Goal: Information Seeking & Learning: Learn about a topic

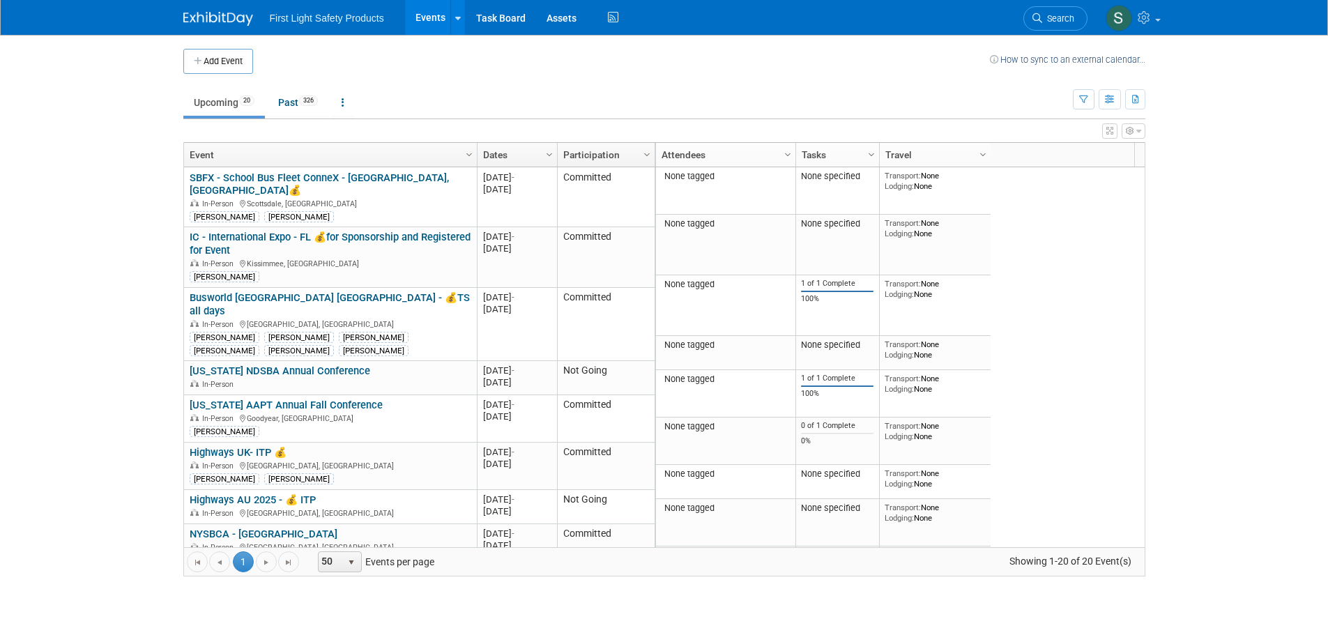
click at [1035, 22] on link "Search" at bounding box center [1056, 18] width 64 height 24
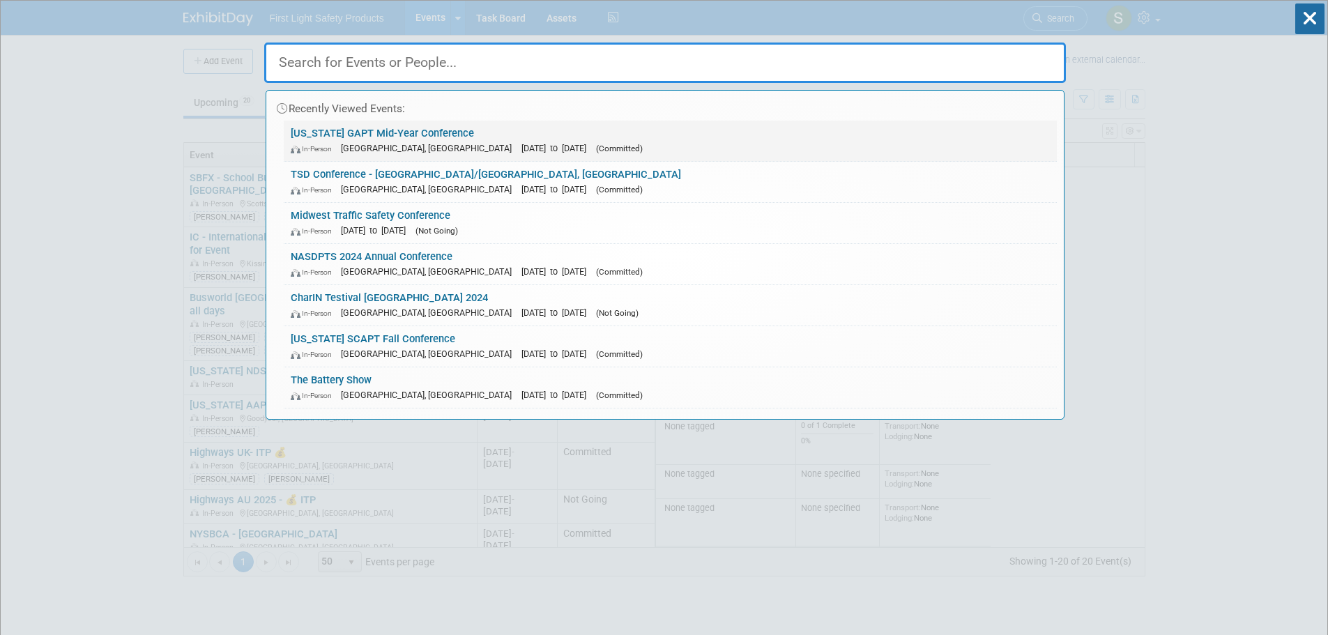
paste input "[US_STATE] GAPT Mid-Year Conference"
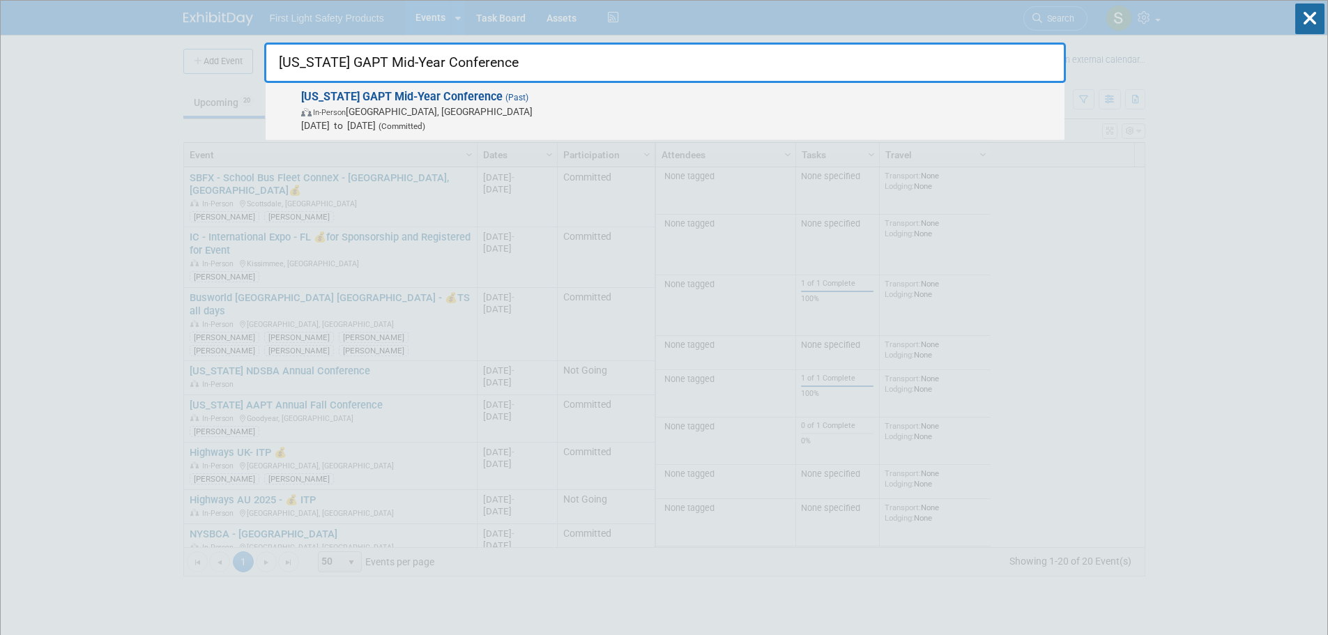
type input "[US_STATE] GAPT Mid-Year Conference"
click at [354, 103] on strong "[US_STATE] GAPT Mid-Year Conference" at bounding box center [402, 96] width 202 height 13
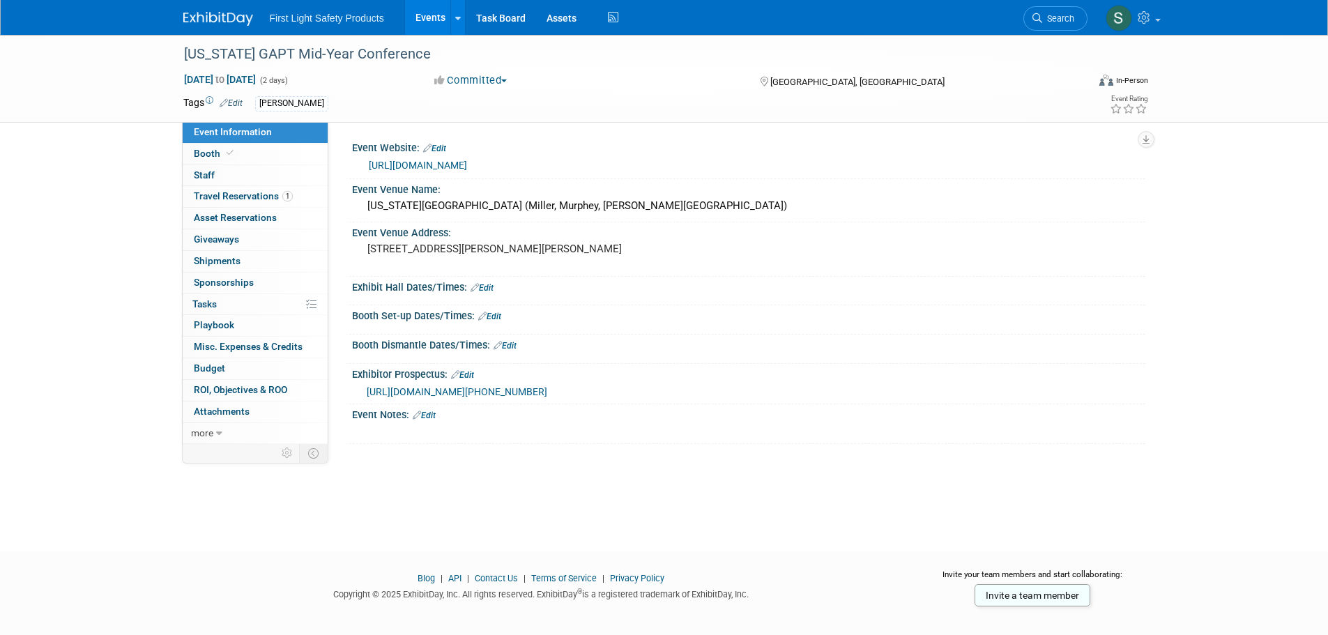
click at [467, 165] on link "https://gapt.memberclicks.net/index.php?option=com_content&view=article&id=14&I…" at bounding box center [418, 165] width 98 height 11
click at [1034, 16] on icon at bounding box center [1038, 18] width 10 height 10
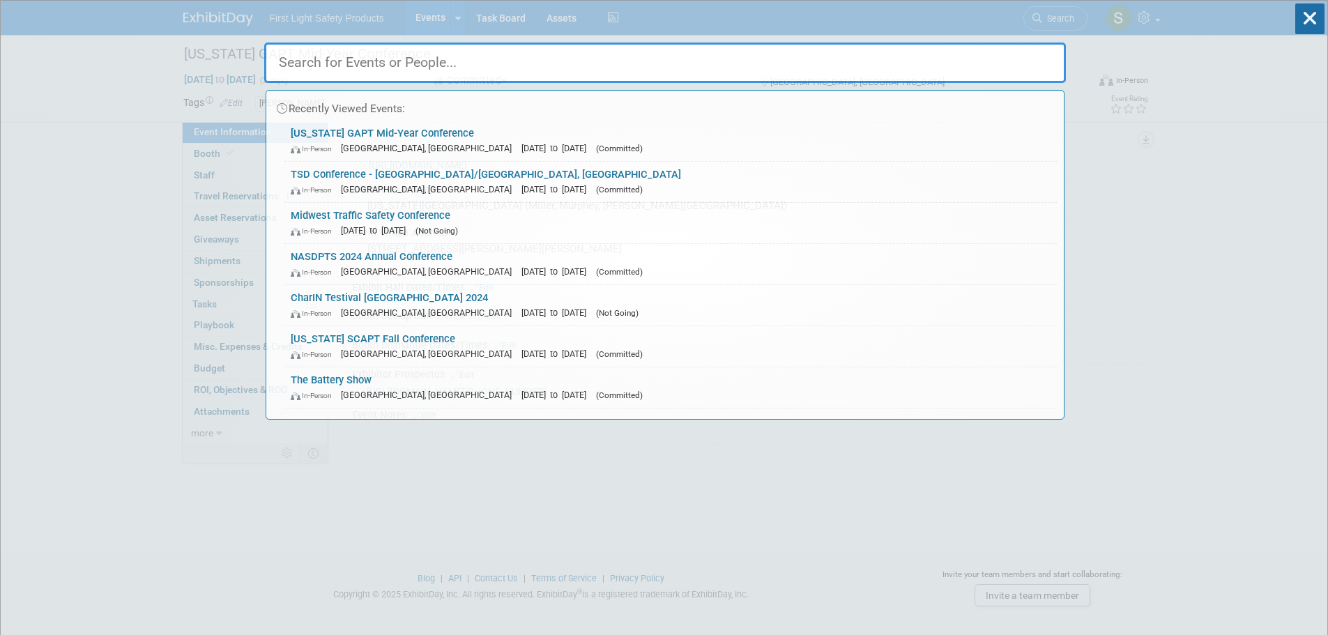
paste input "2025 Blue Bird Dealer Meeting"
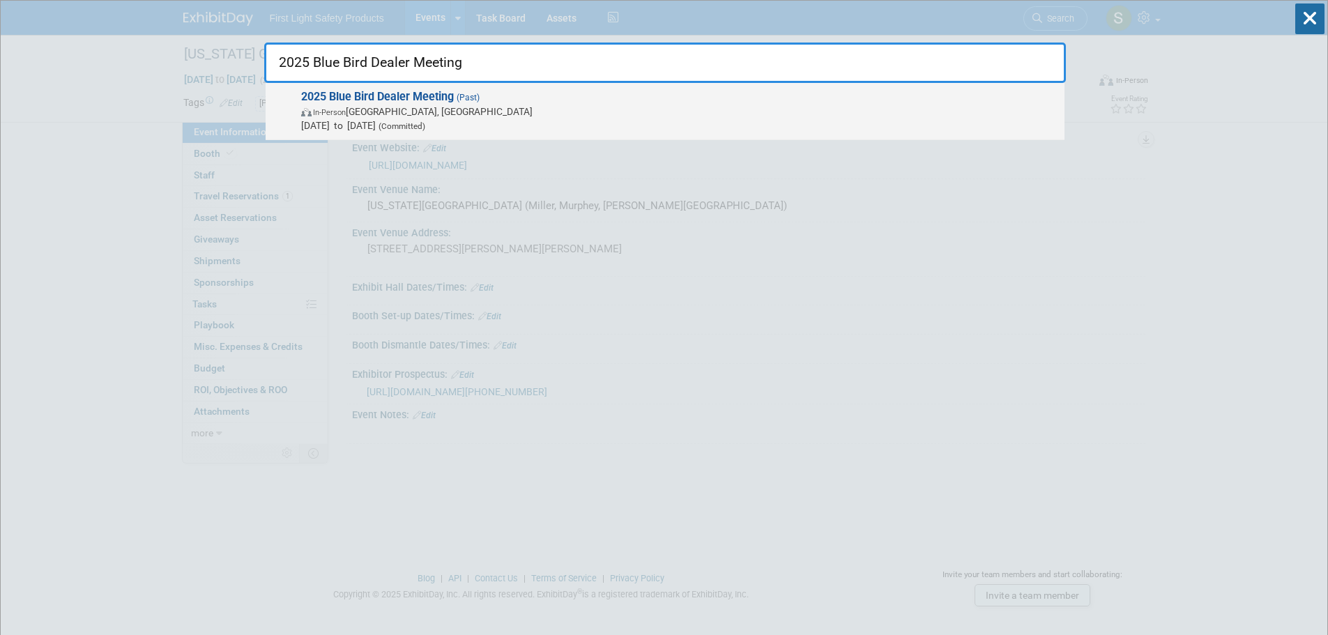
type input "2025 Blue Bird Dealer Meeting"
click at [384, 112] on span "In-Person Lake Buena Vista, FL" at bounding box center [679, 112] width 757 height 14
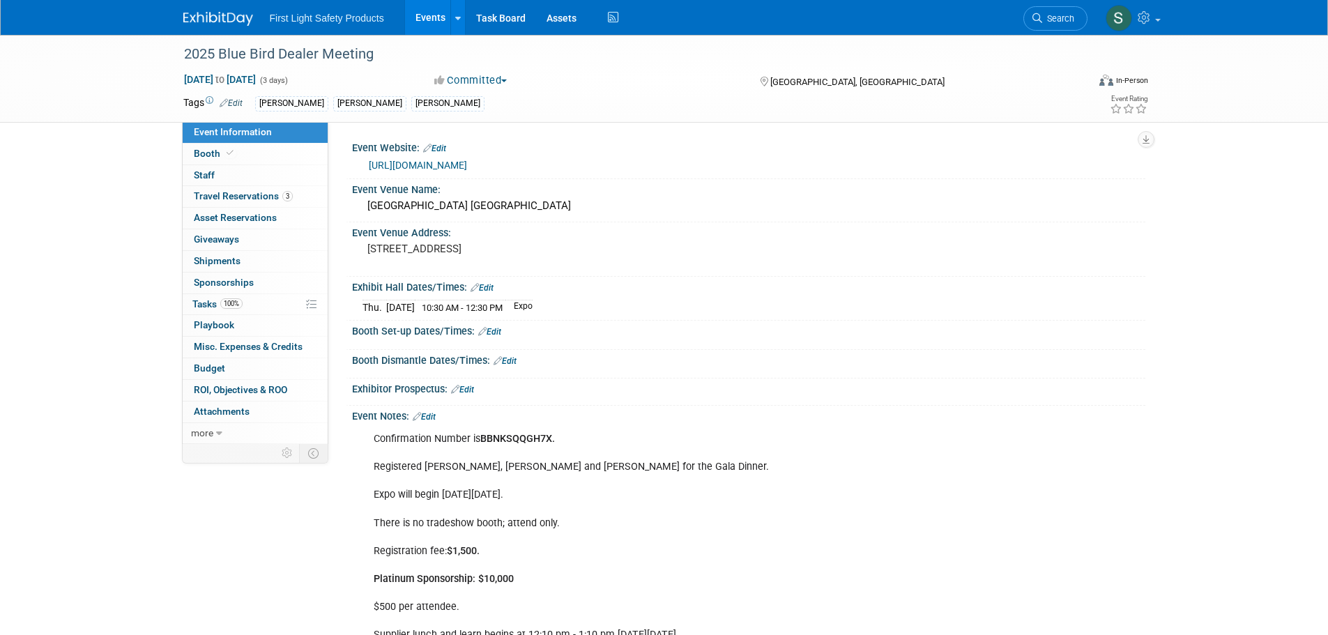
click at [467, 161] on link "https://web.cvent.com/event/60daffd2-ab72-4e81-b63f-10ea8ce8bad6/regProcessStep1" at bounding box center [418, 165] width 98 height 11
drag, startPoint x: 1036, startPoint y: 22, endPoint x: 835, endPoint y: 53, distance: 203.3
click at [1036, 22] on icon at bounding box center [1038, 18] width 10 height 10
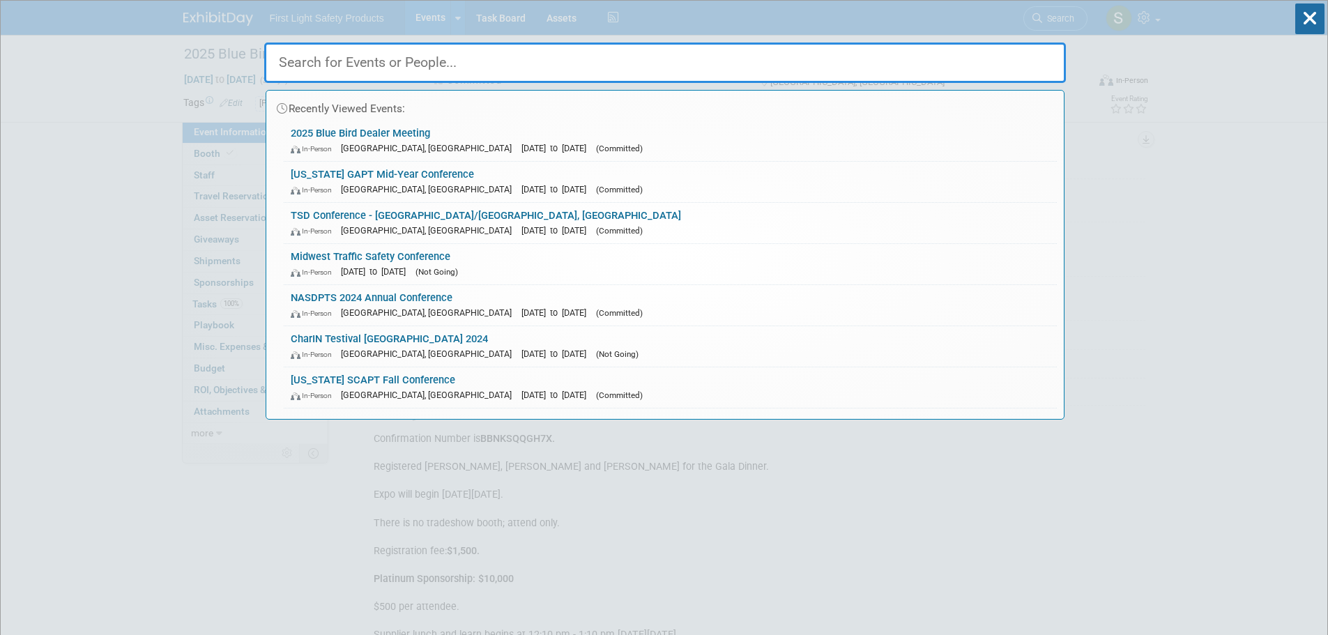
paste input "Midwest Traffic Safety Conference"
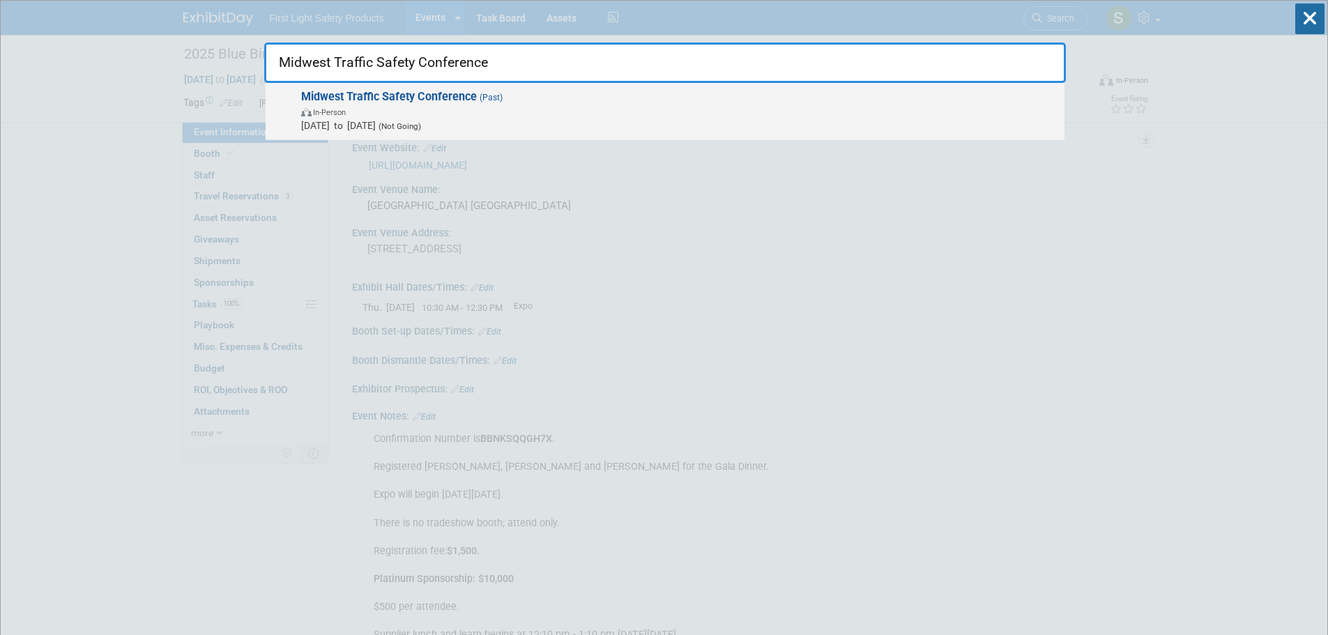
type input "Midwest Traffic Safety Conference"
click at [464, 112] on span "In-Person" at bounding box center [679, 112] width 757 height 14
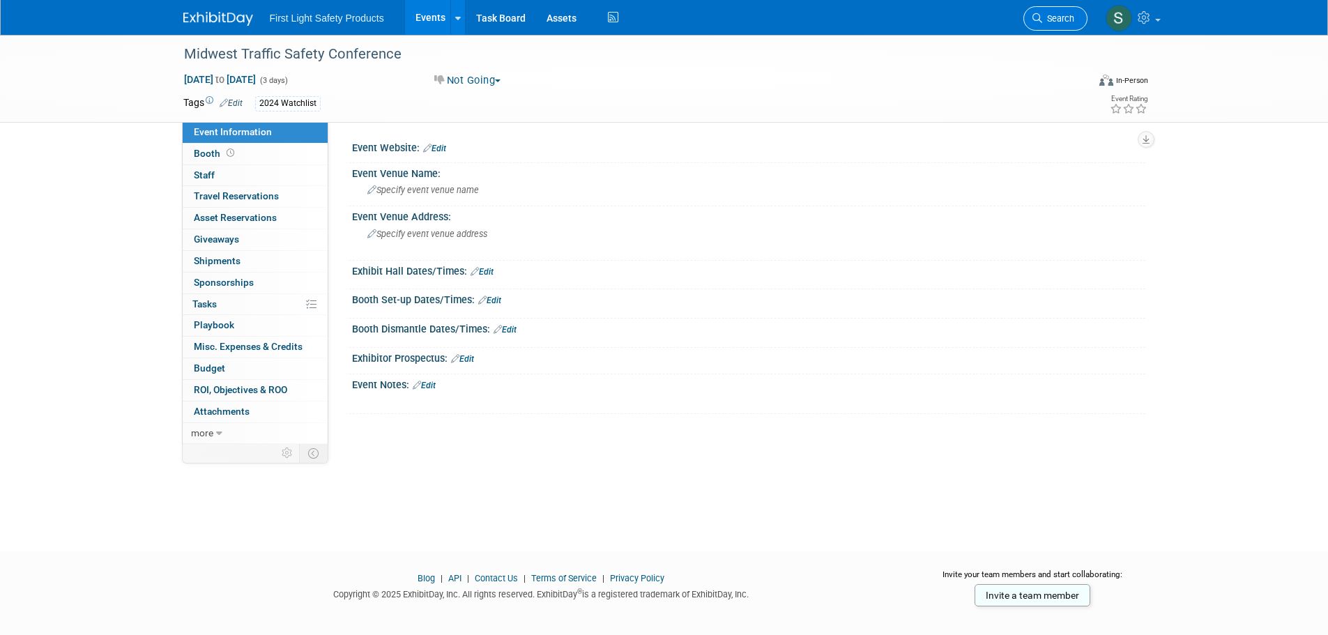
click at [1059, 12] on link "Search" at bounding box center [1056, 18] width 64 height 24
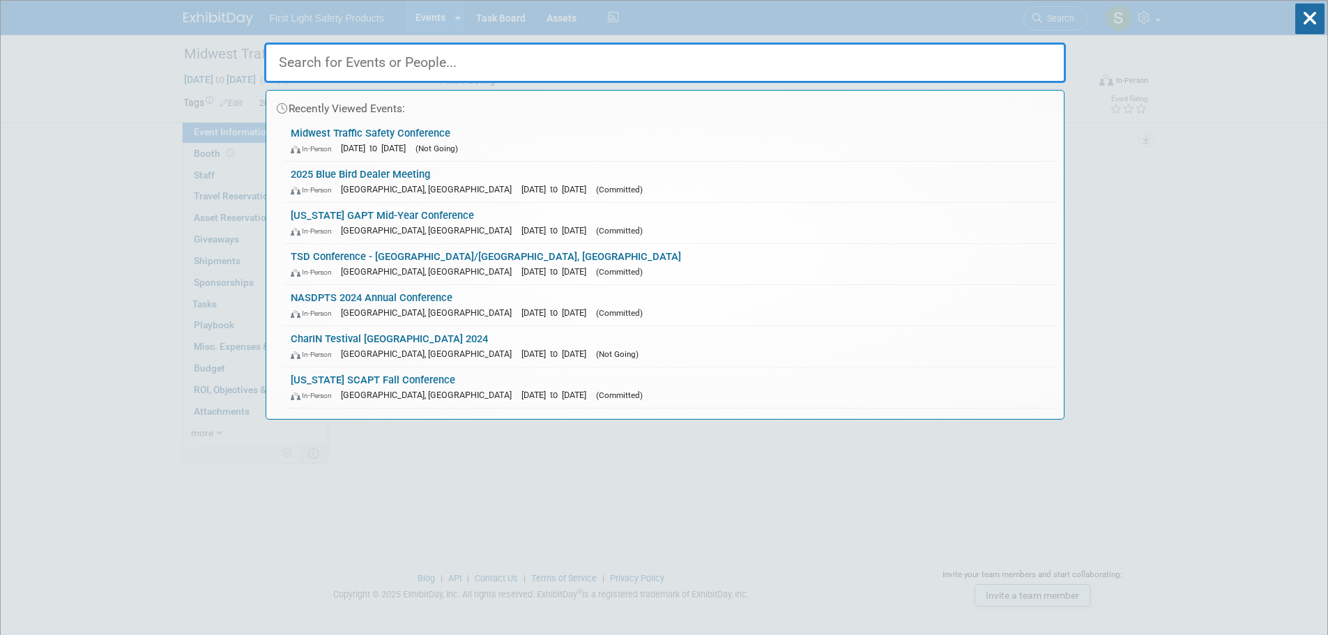
paste input "OASBO Student Transportation Conference"
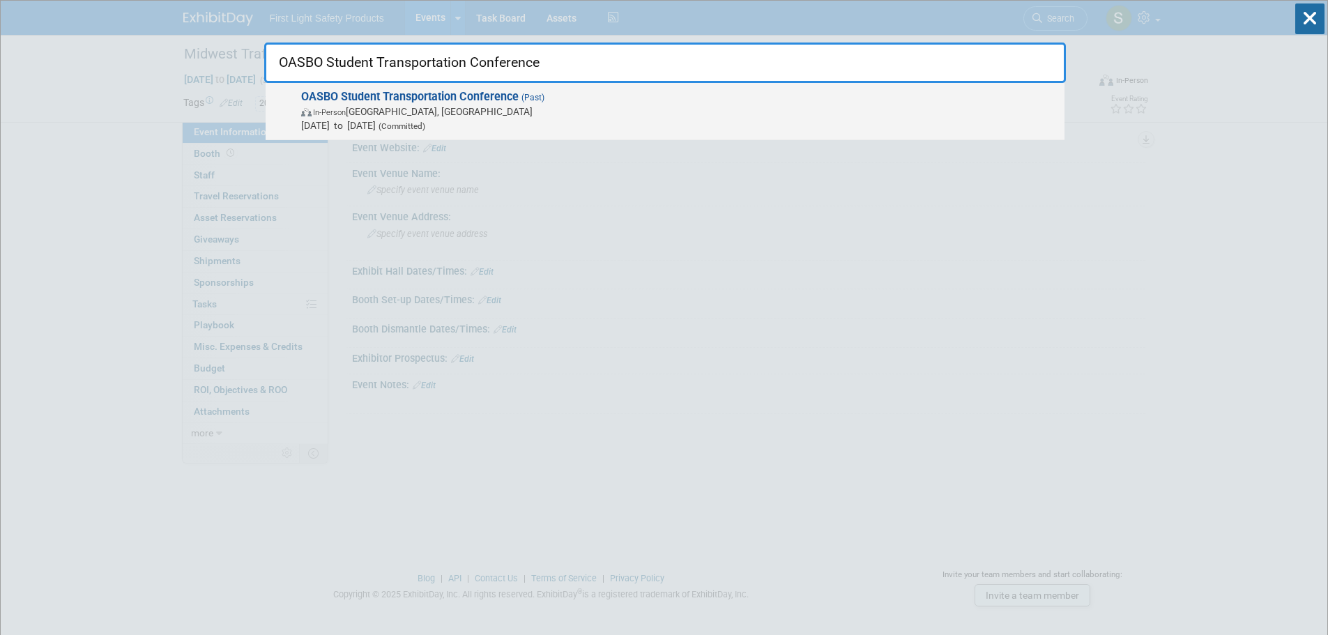
type input "OASBO Student Transportation Conference"
click at [411, 106] on span "In-Person [GEOGRAPHIC_DATA], [GEOGRAPHIC_DATA]" at bounding box center [679, 112] width 757 height 14
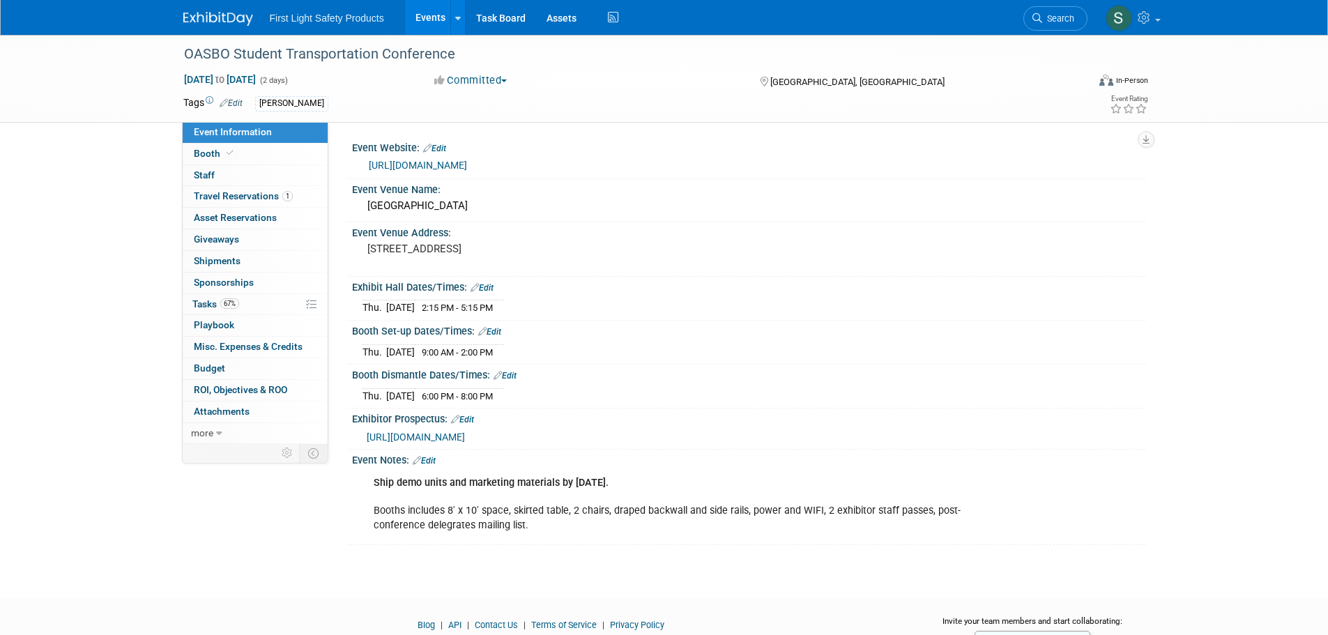
click at [467, 167] on link "https://www.oasbo.org/events/event_list.asp" at bounding box center [418, 165] width 98 height 11
click at [444, 19] on link "Events" at bounding box center [430, 17] width 51 height 35
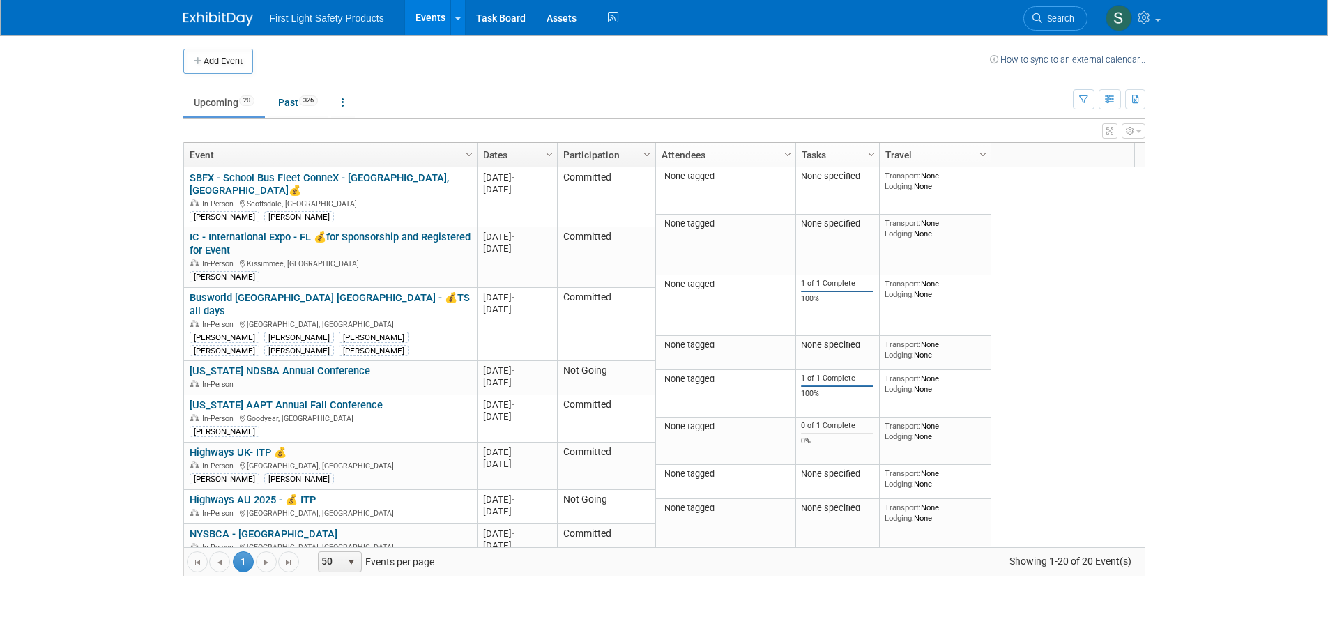
click at [456, 21] on icon at bounding box center [458, 18] width 6 height 9
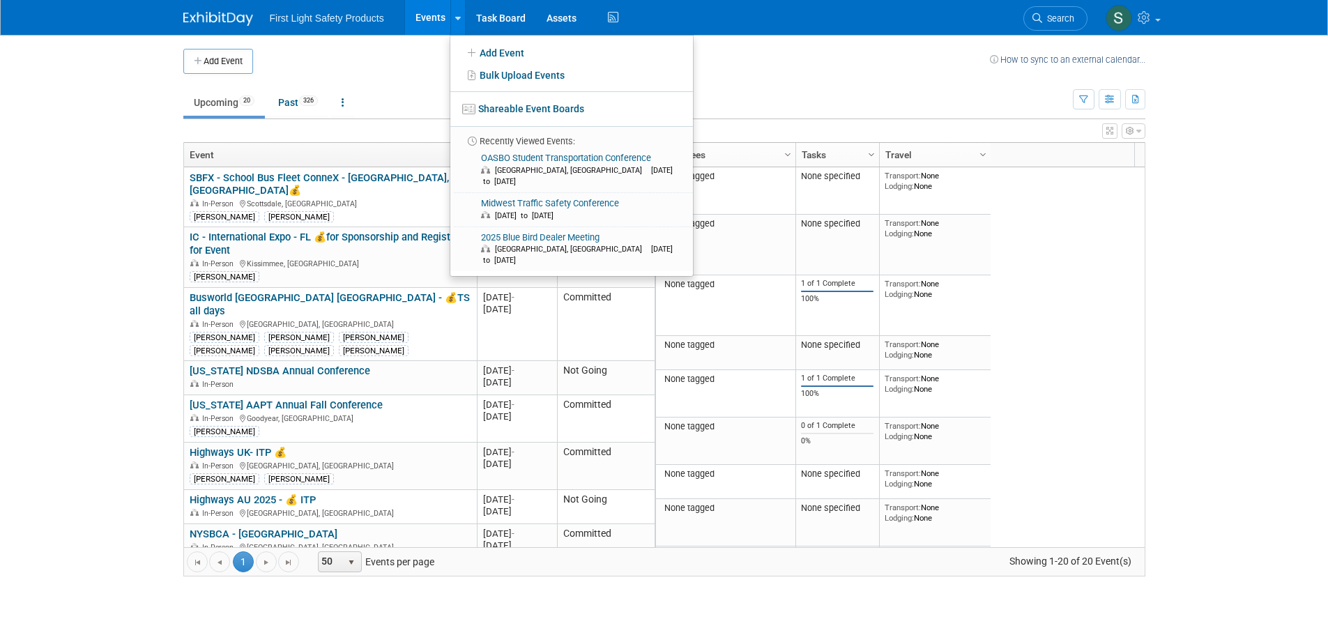
click at [79, 183] on body "First Light Safety Products Events Add Event Bulk Upload Events Shareable Event…" at bounding box center [664, 317] width 1328 height 635
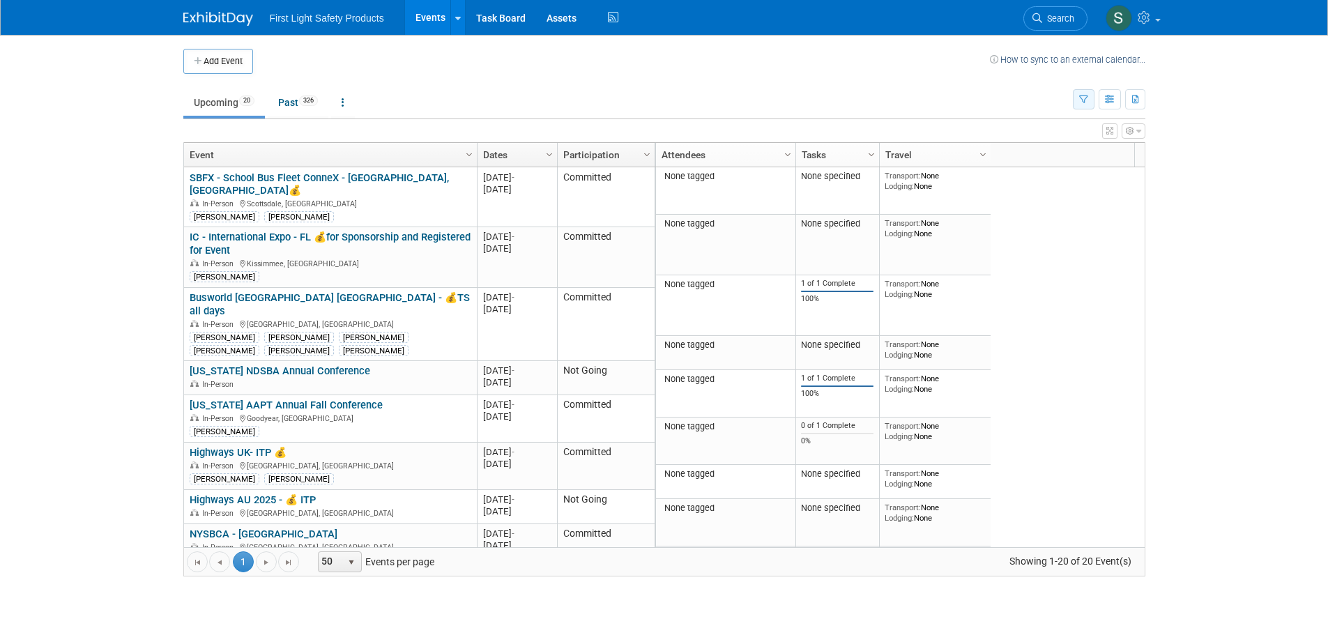
click at [1076, 101] on button "button" at bounding box center [1084, 99] width 22 height 20
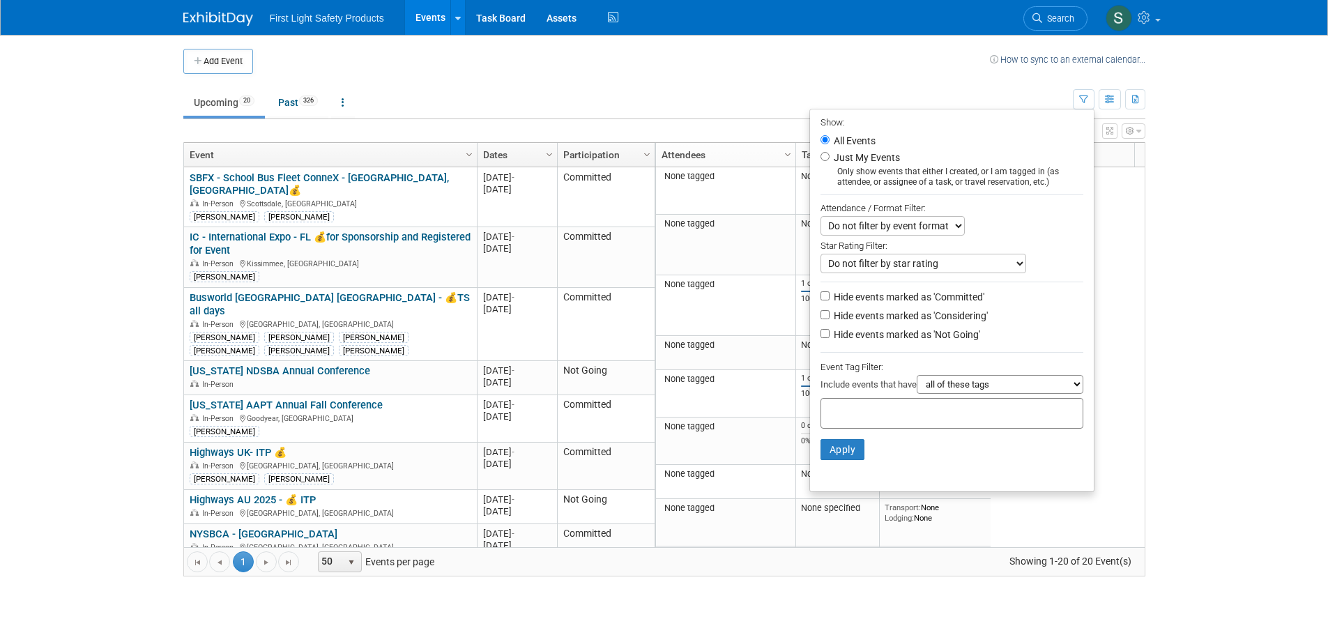
click at [1238, 188] on body "First Light Safety Products Events Add Event Bulk Upload Events Shareable Event…" at bounding box center [664, 317] width 1328 height 635
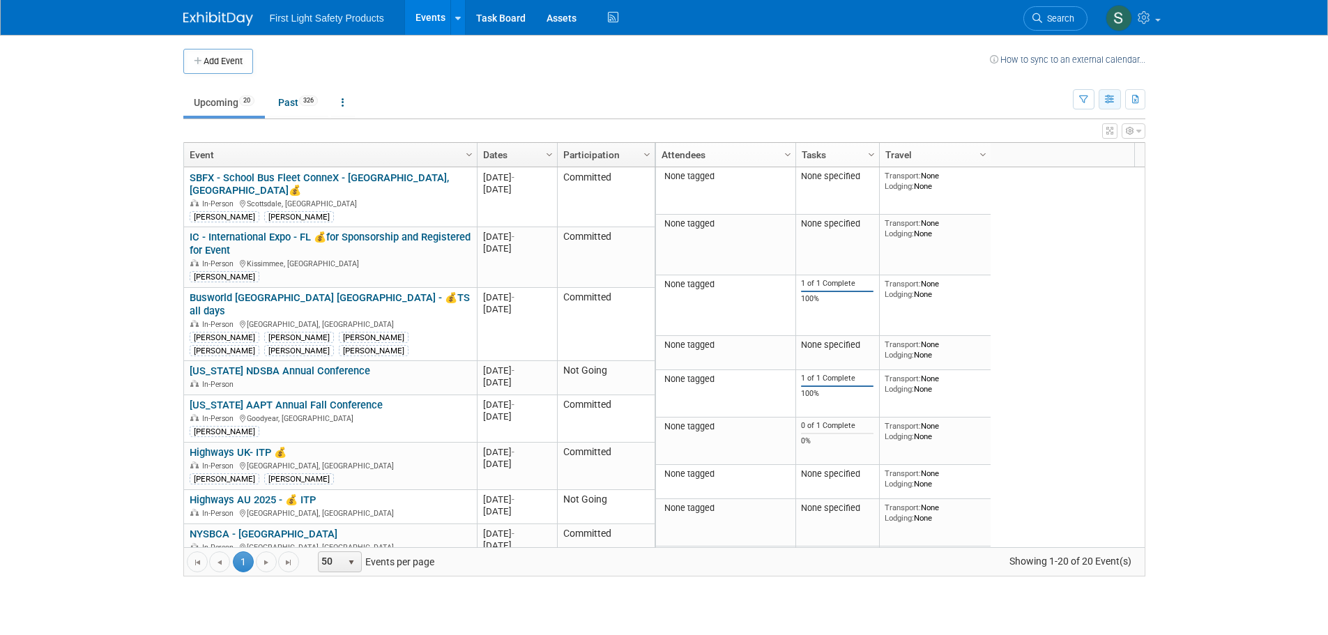
click at [1105, 98] on icon "button" at bounding box center [1110, 100] width 10 height 9
click at [1072, 183] on link "Calendar View" at bounding box center [1051, 191] width 117 height 20
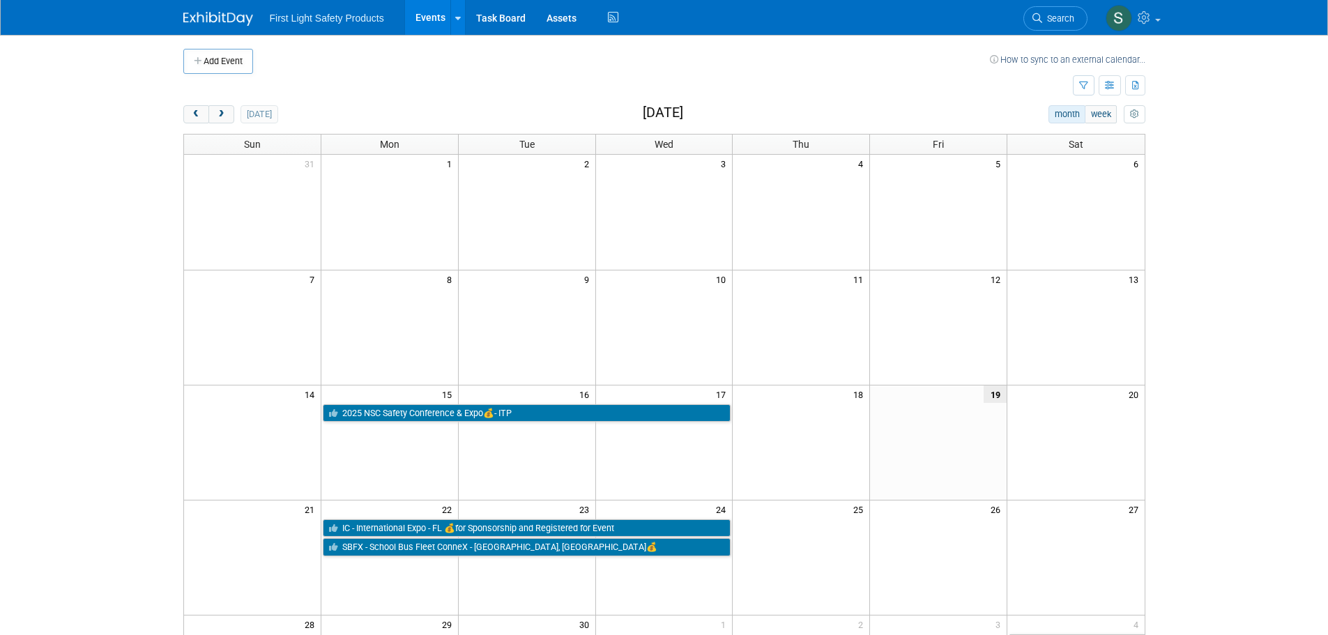
click at [679, 114] on h2 "[DATE]" at bounding box center [663, 112] width 40 height 15
click at [202, 119] on button "prev" at bounding box center [196, 114] width 26 height 18
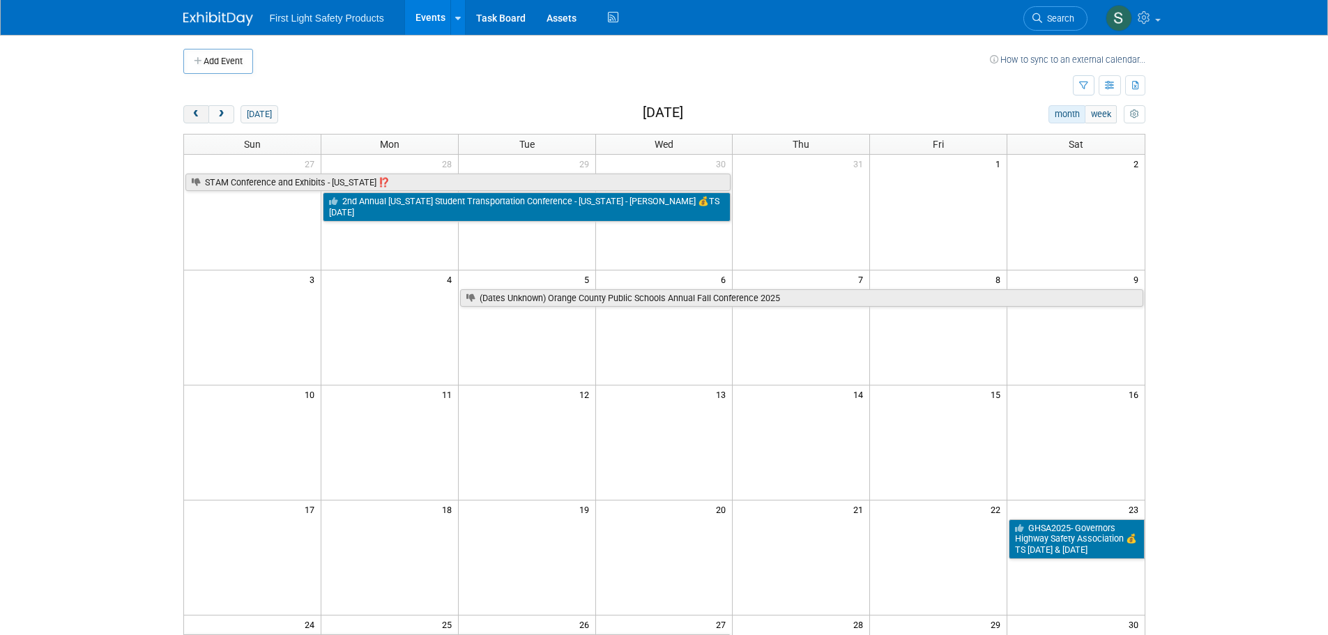
click at [201, 119] on span "prev" at bounding box center [196, 114] width 10 height 9
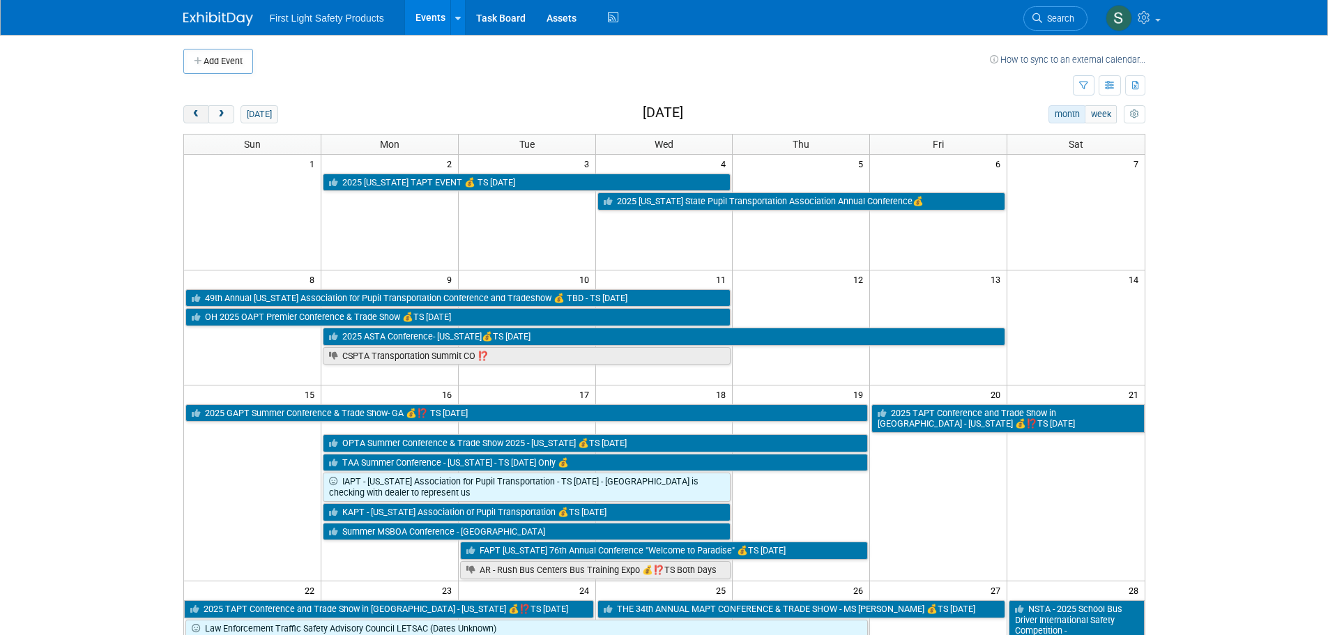
click at [201, 119] on span "prev" at bounding box center [196, 114] width 10 height 9
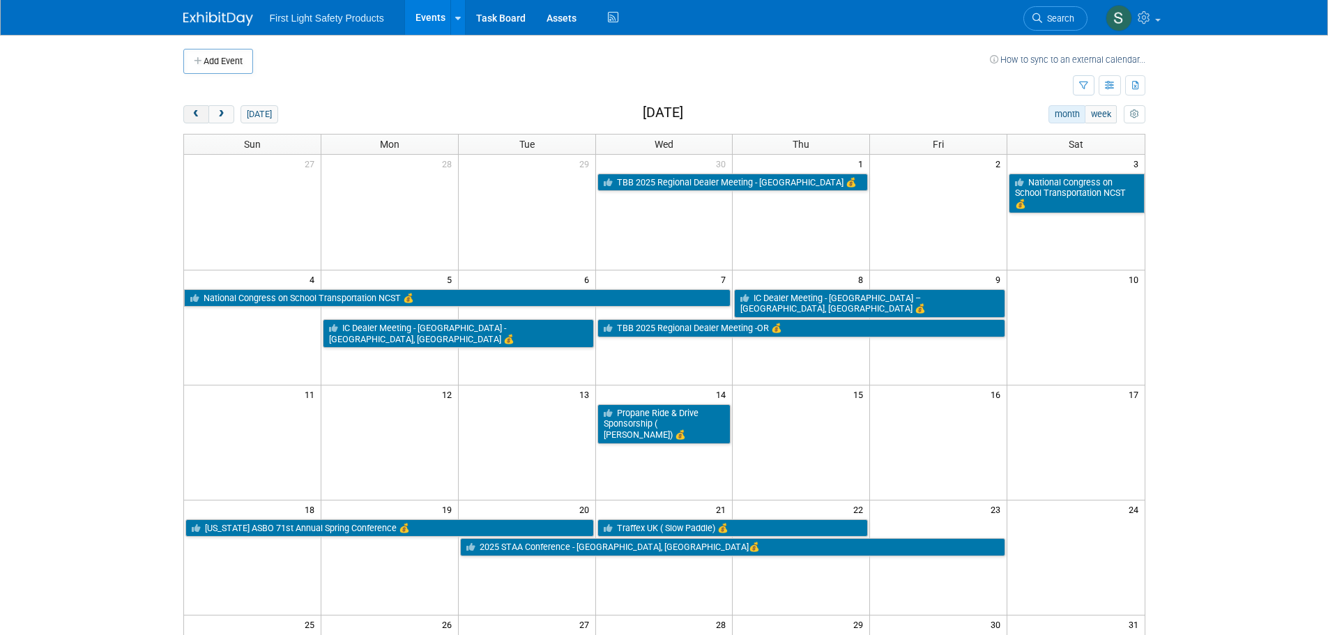
click at [201, 119] on span "prev" at bounding box center [196, 114] width 10 height 9
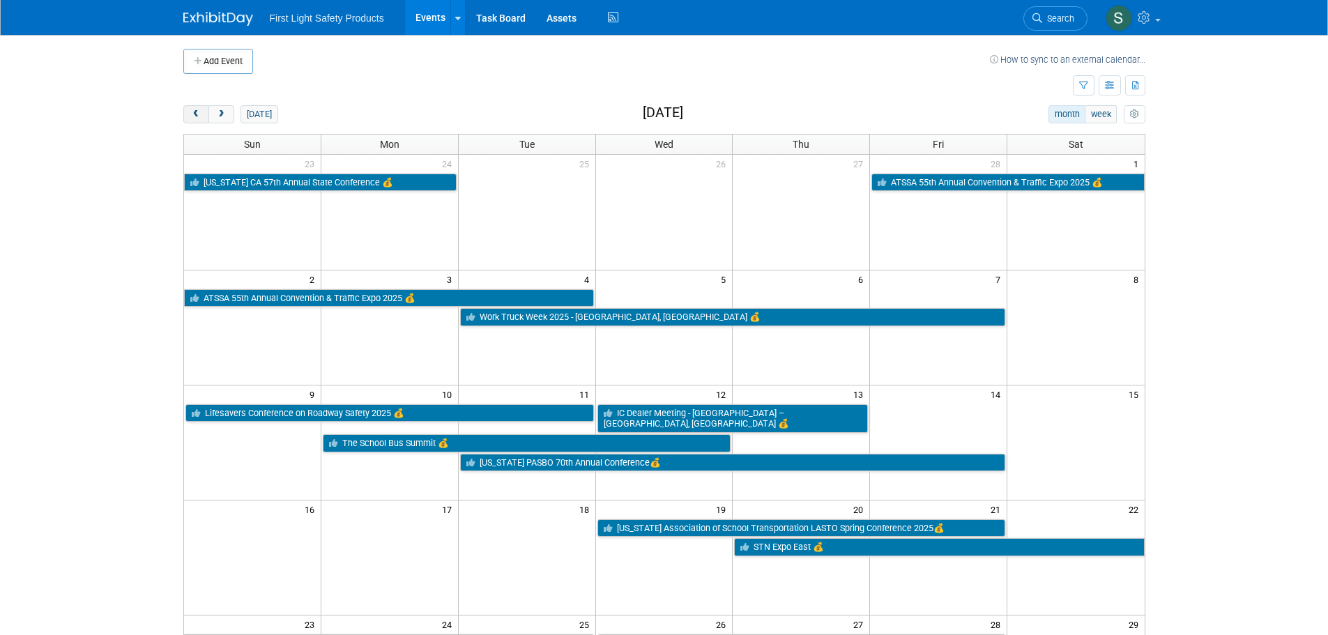
click at [201, 119] on span "prev" at bounding box center [196, 114] width 10 height 9
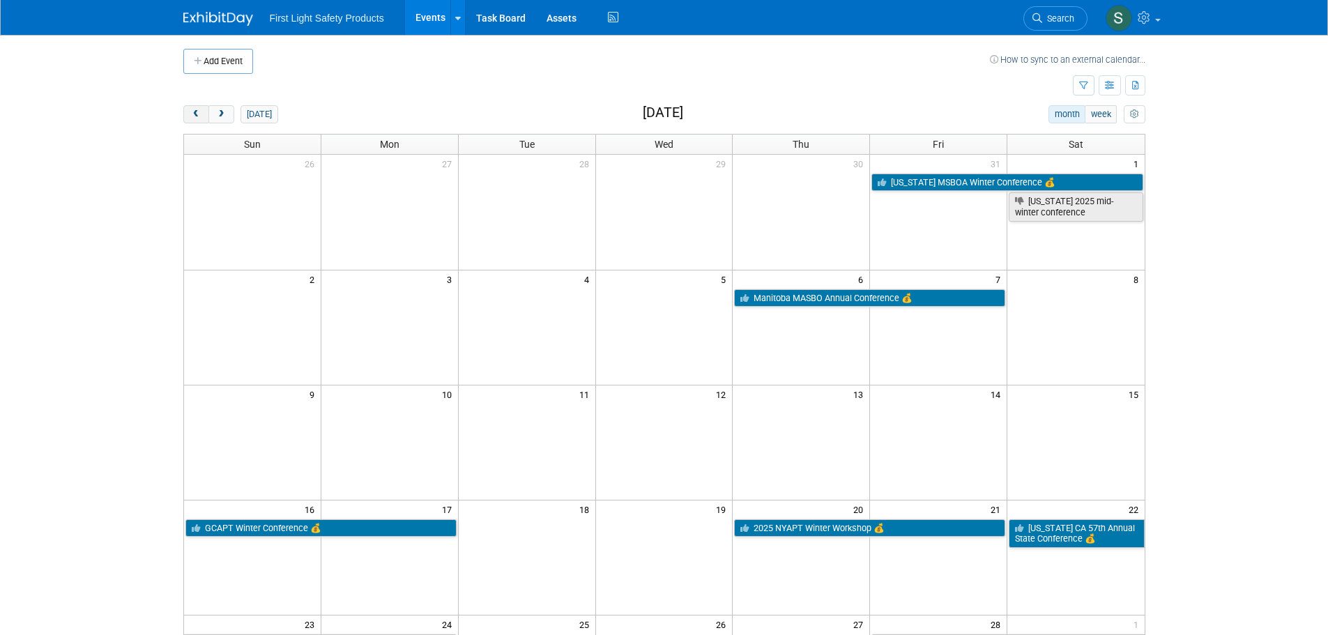
click at [201, 119] on span "prev" at bounding box center [196, 114] width 10 height 9
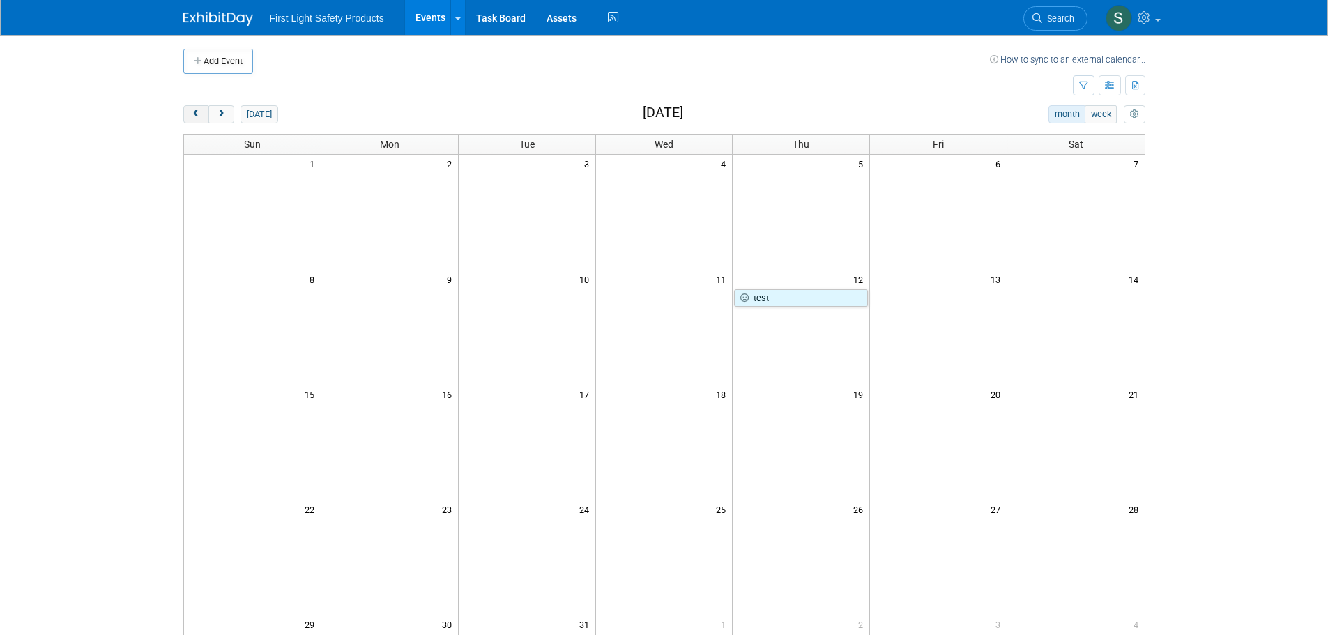
click at [201, 119] on span "prev" at bounding box center [196, 114] width 10 height 9
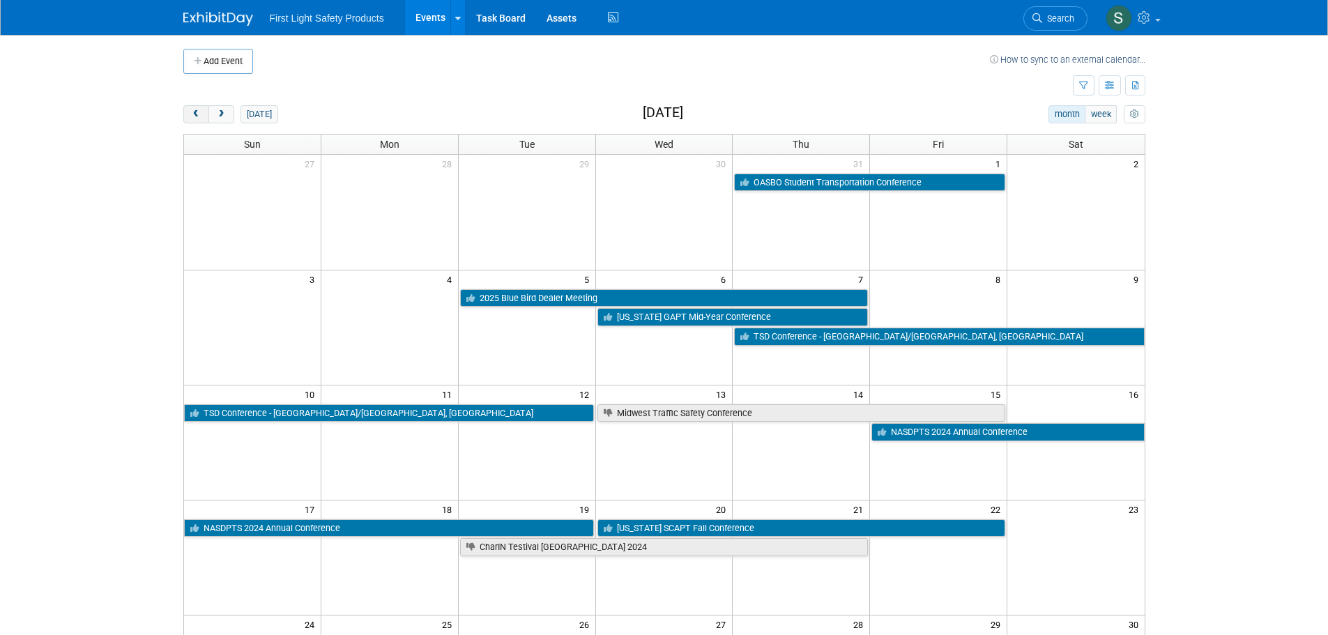
click at [201, 119] on span "prev" at bounding box center [196, 114] width 10 height 9
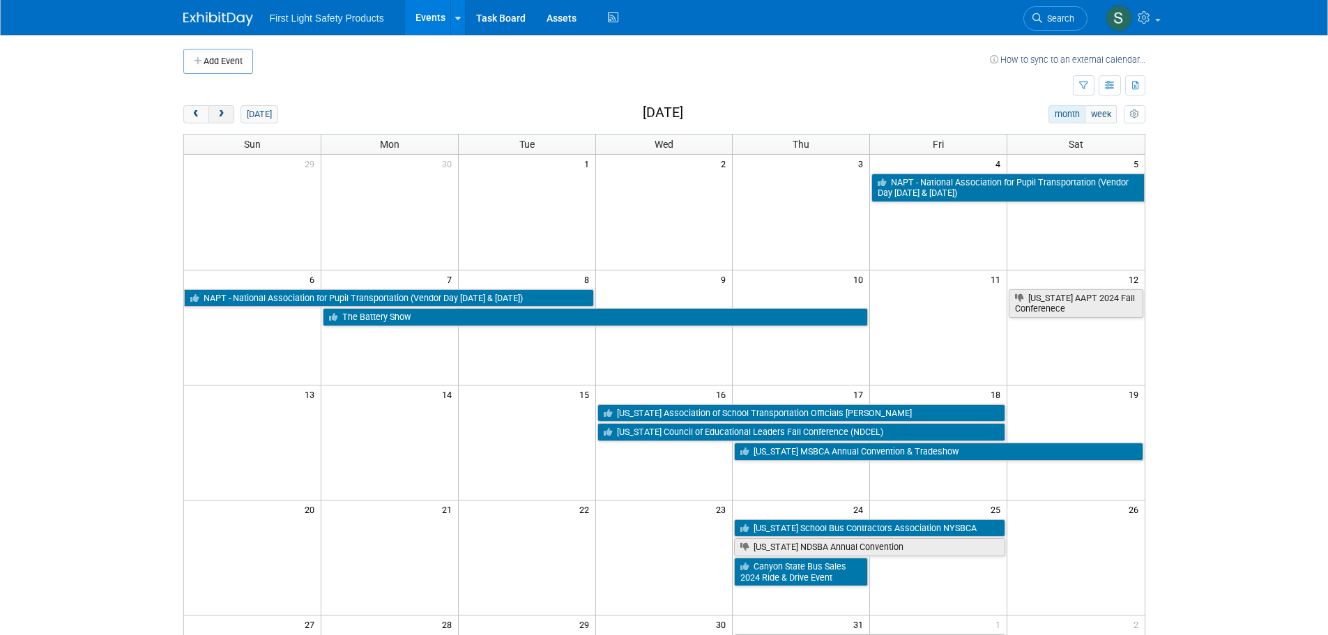
click at [227, 118] on button "next" at bounding box center [221, 114] width 26 height 18
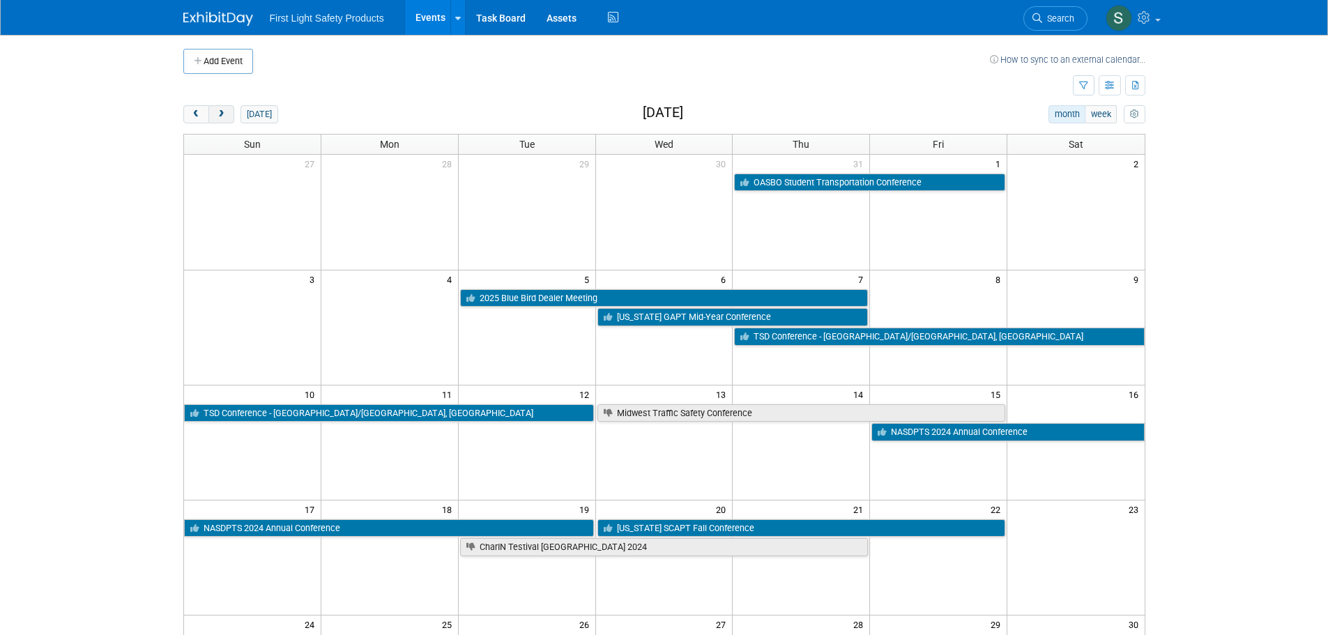
click at [227, 118] on button "next" at bounding box center [221, 114] width 26 height 18
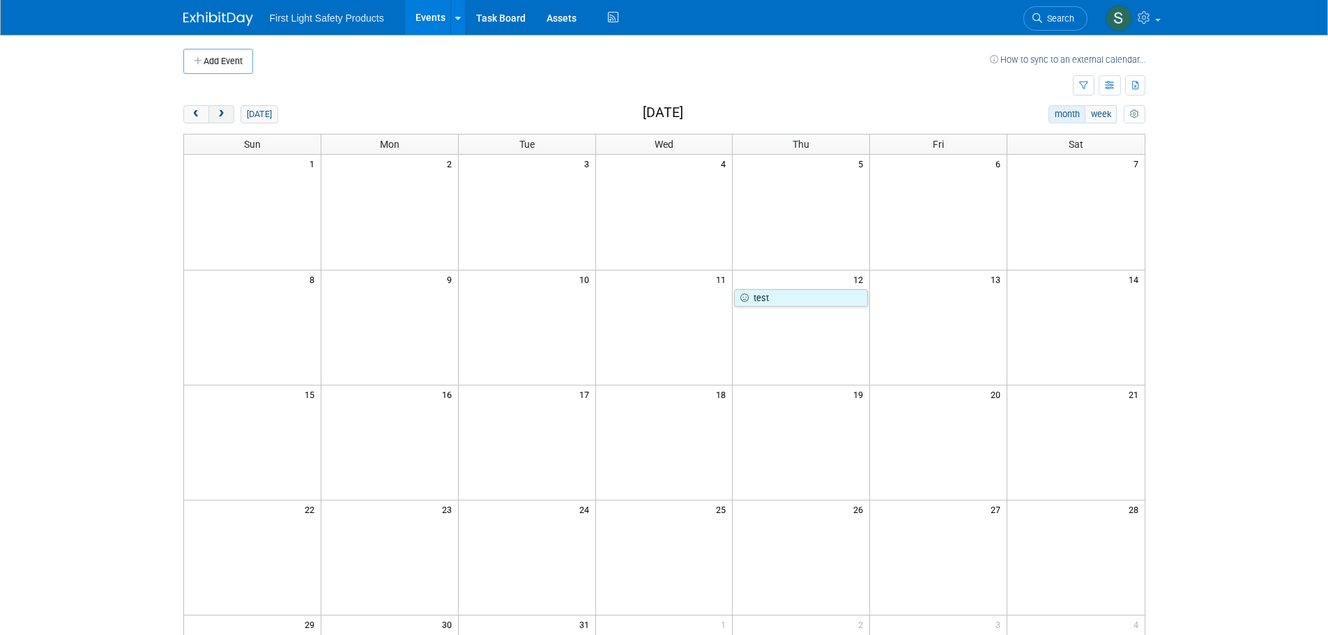
click at [219, 116] on span "next" at bounding box center [221, 114] width 10 height 9
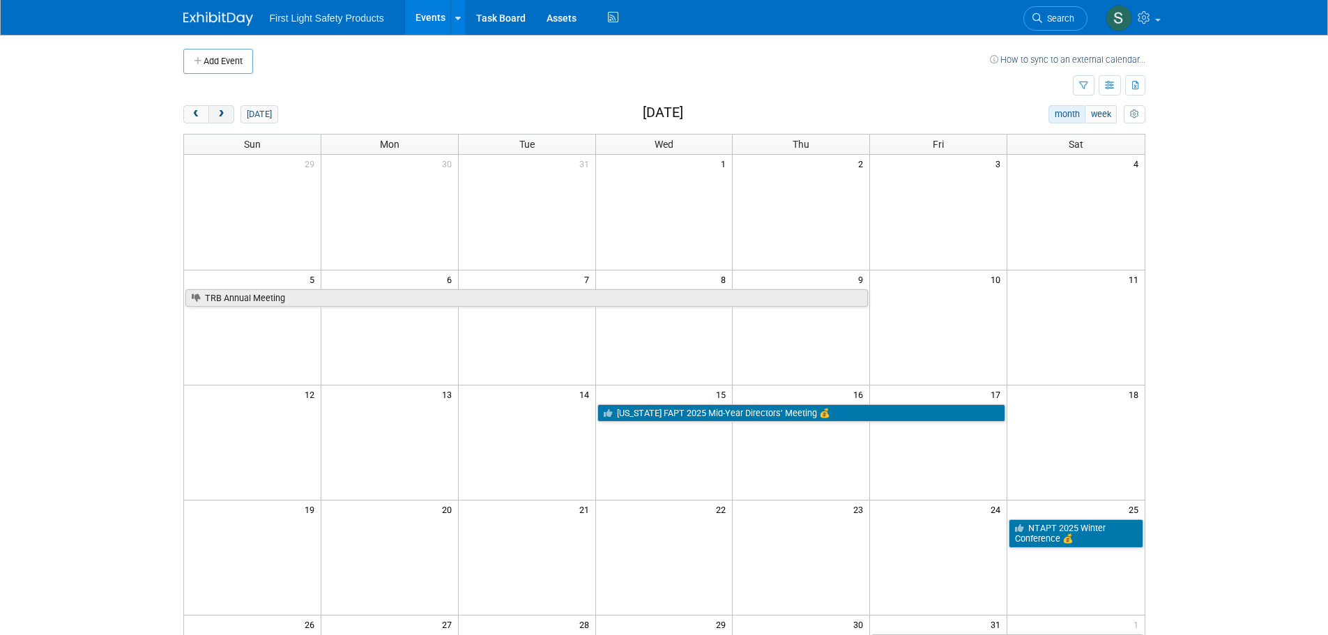
click at [219, 116] on span "next" at bounding box center [221, 114] width 10 height 9
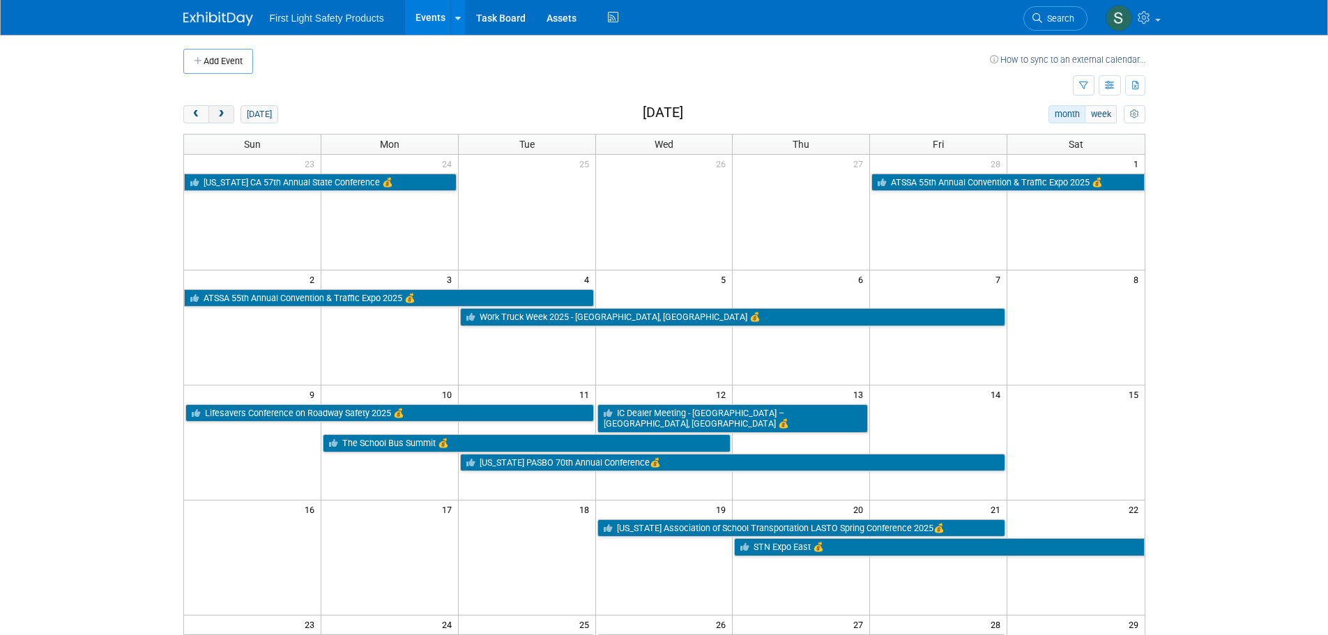
click at [219, 116] on span "next" at bounding box center [221, 114] width 10 height 9
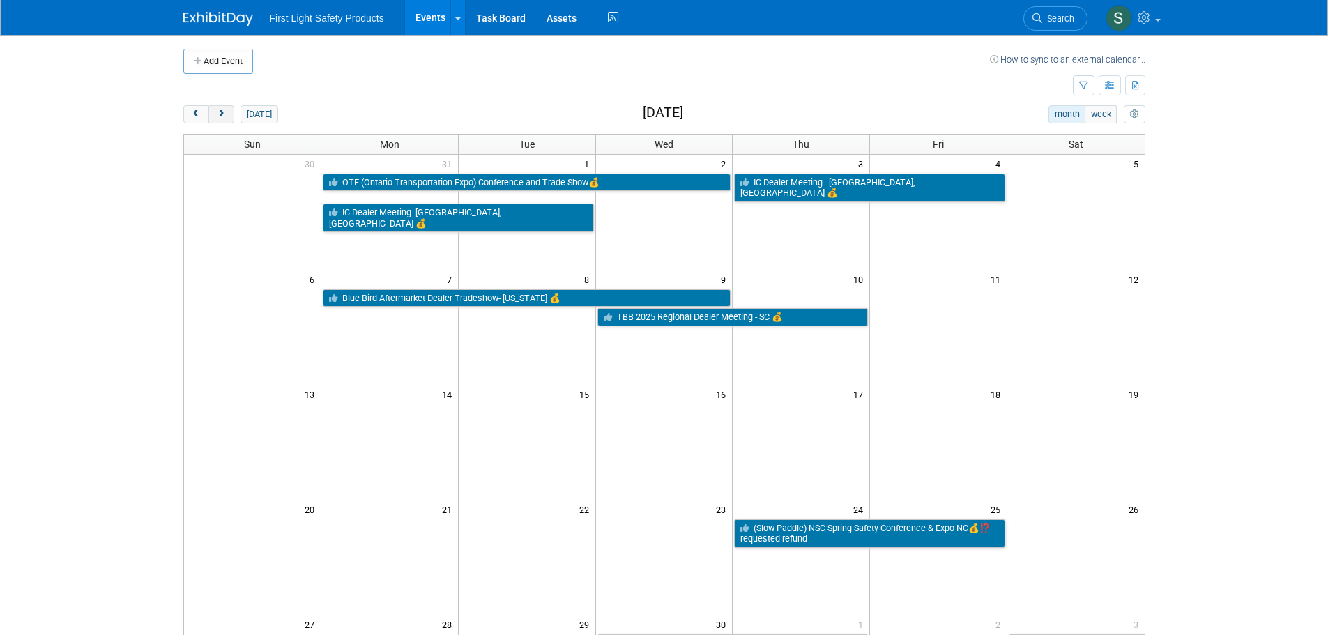
click at [219, 116] on span "next" at bounding box center [221, 114] width 10 height 9
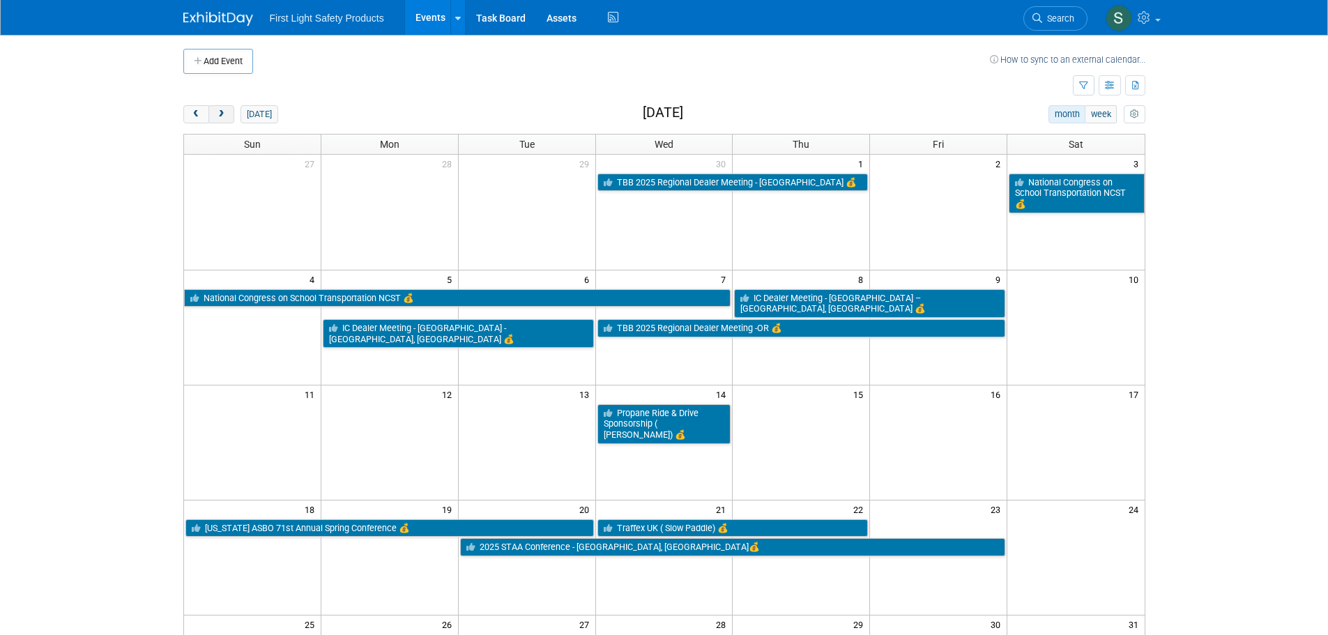
click at [219, 116] on span "next" at bounding box center [221, 114] width 10 height 9
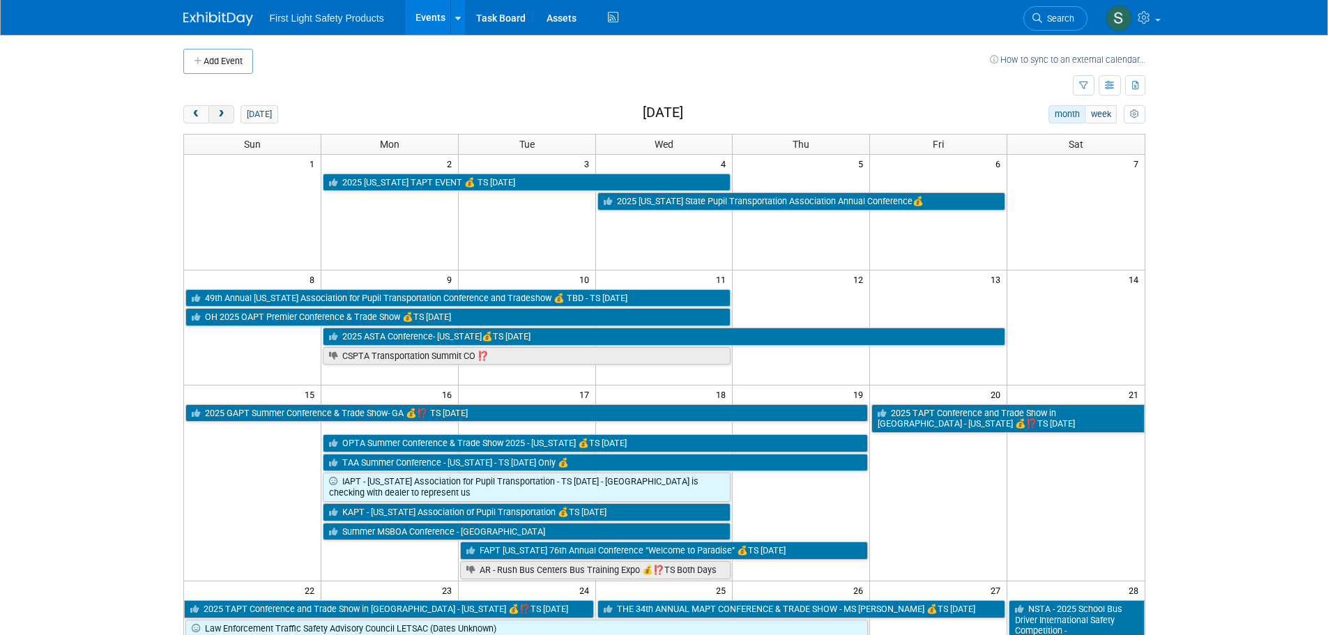
click at [219, 116] on span "next" at bounding box center [221, 114] width 10 height 9
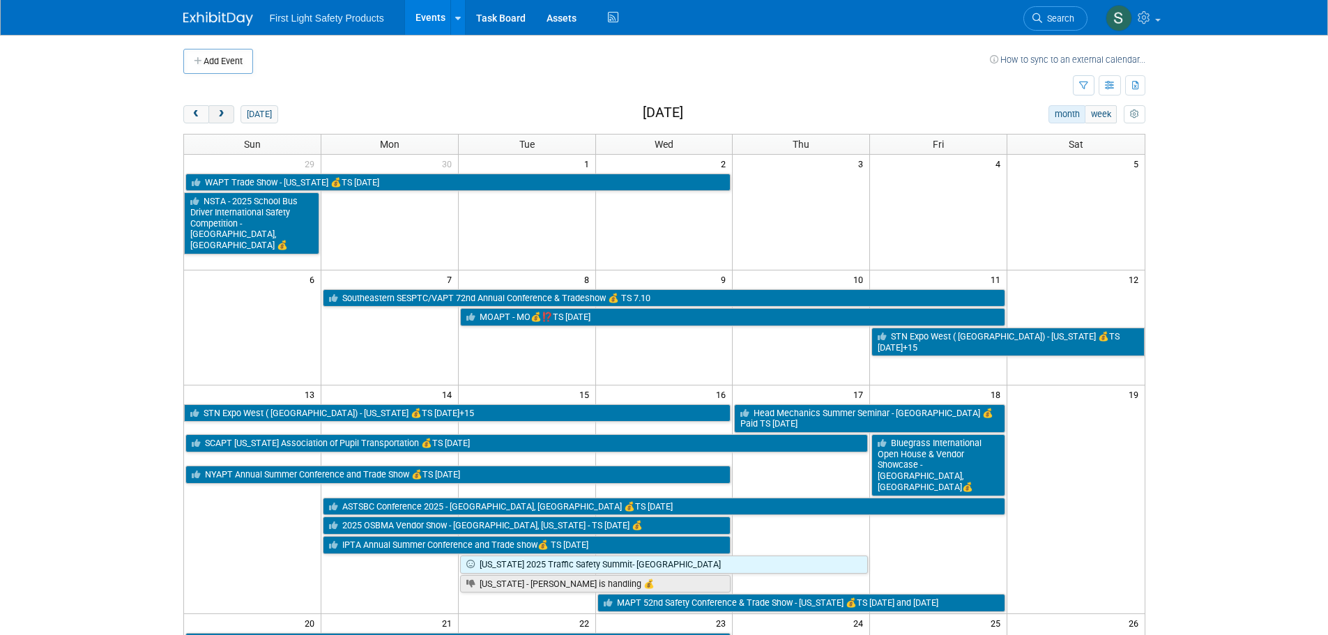
click at [219, 116] on span "next" at bounding box center [221, 114] width 10 height 9
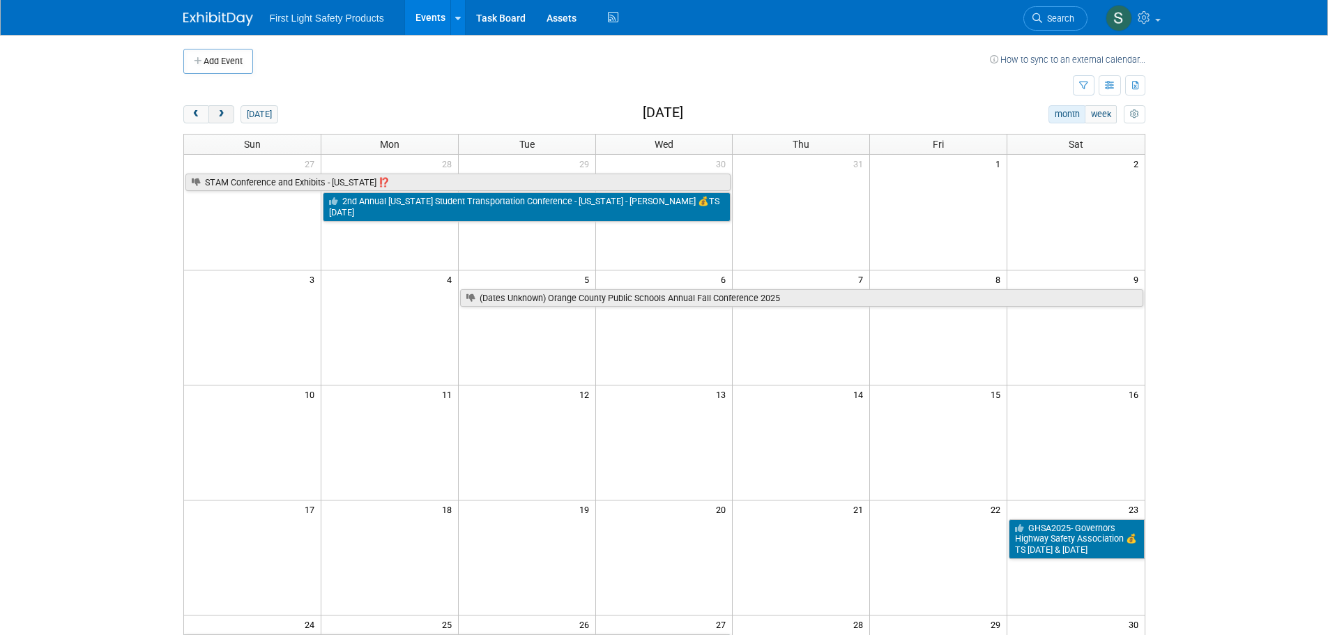
click at [219, 116] on span "next" at bounding box center [221, 114] width 10 height 9
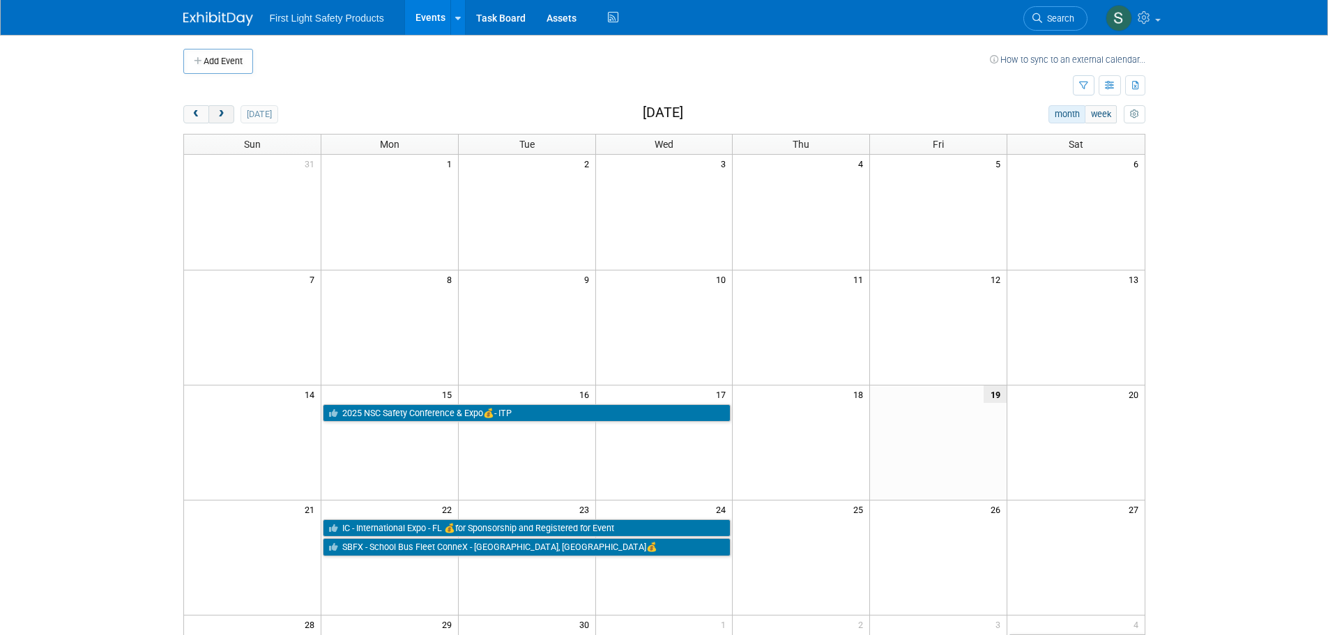
click at [219, 116] on span "next" at bounding box center [221, 114] width 10 height 9
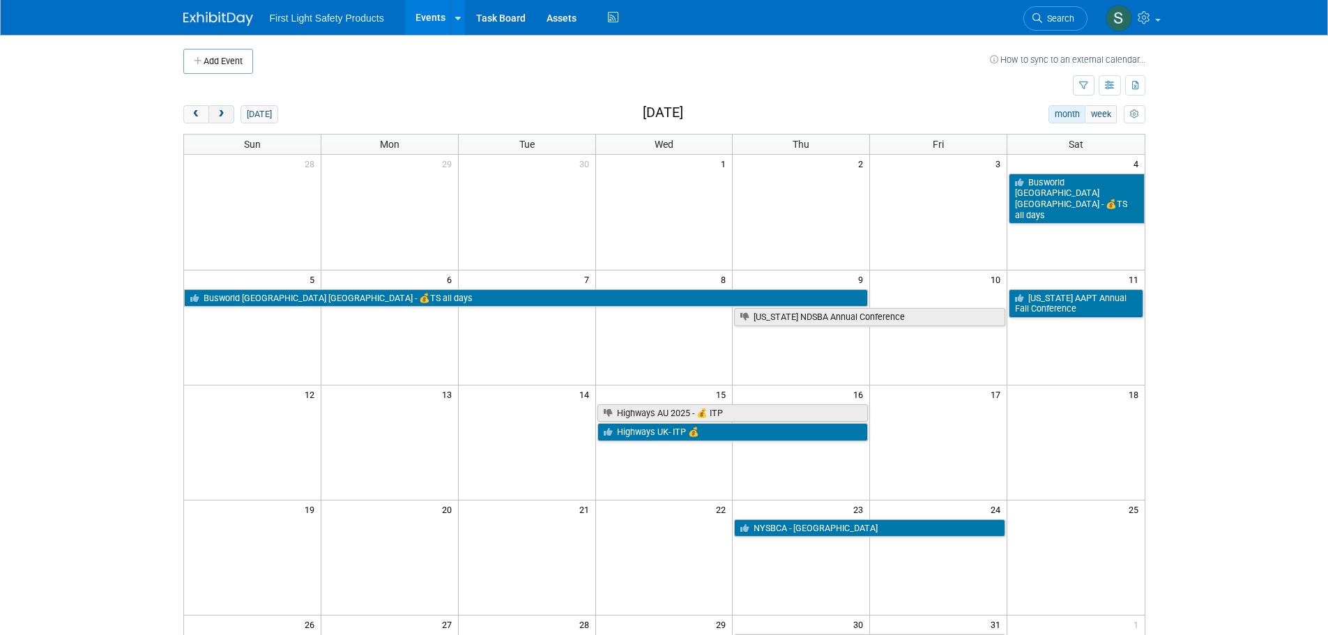
click at [219, 116] on span "next" at bounding box center [221, 114] width 10 height 9
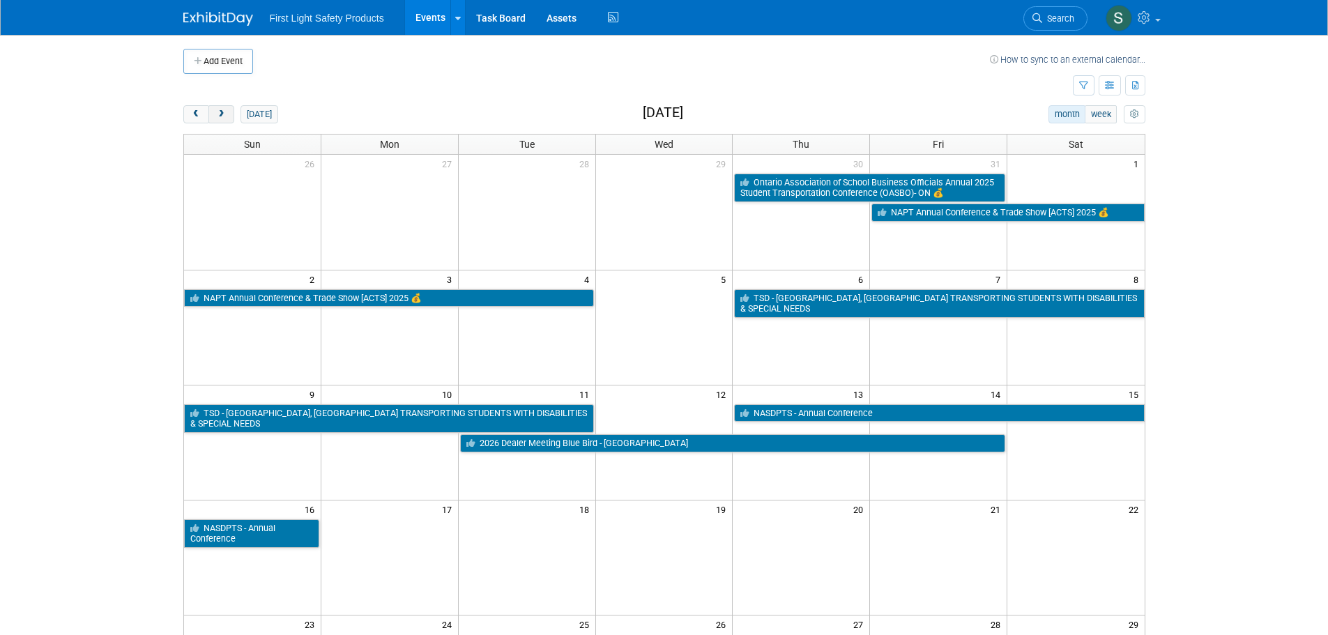
click at [219, 116] on span "next" at bounding box center [221, 114] width 10 height 9
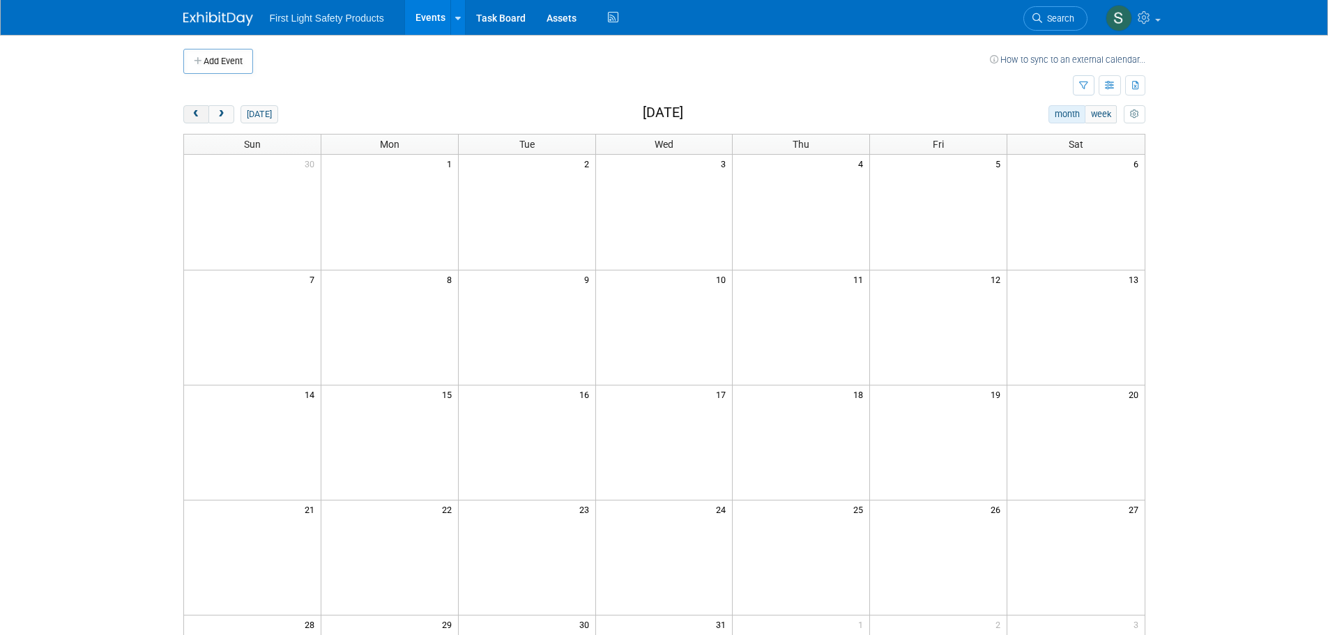
click at [186, 110] on button "prev" at bounding box center [196, 114] width 26 height 18
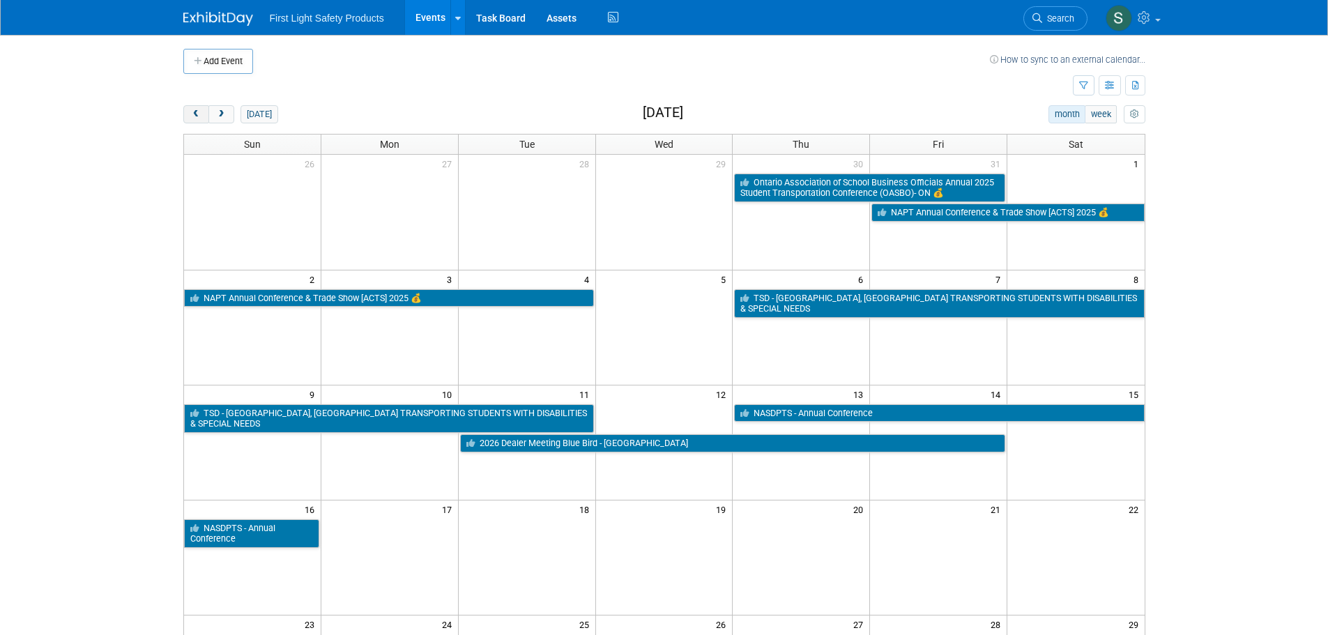
click at [186, 110] on button "prev" at bounding box center [196, 114] width 26 height 18
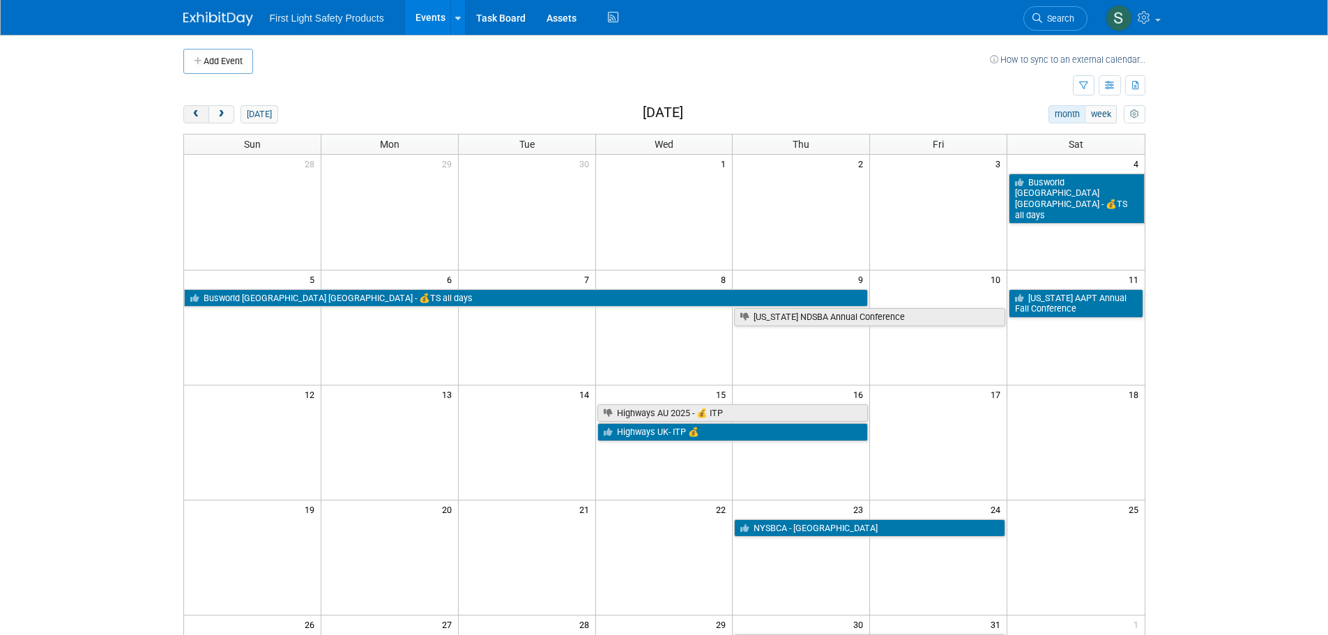
click at [186, 110] on button "prev" at bounding box center [196, 114] width 26 height 18
